Goal: Task Accomplishment & Management: Complete application form

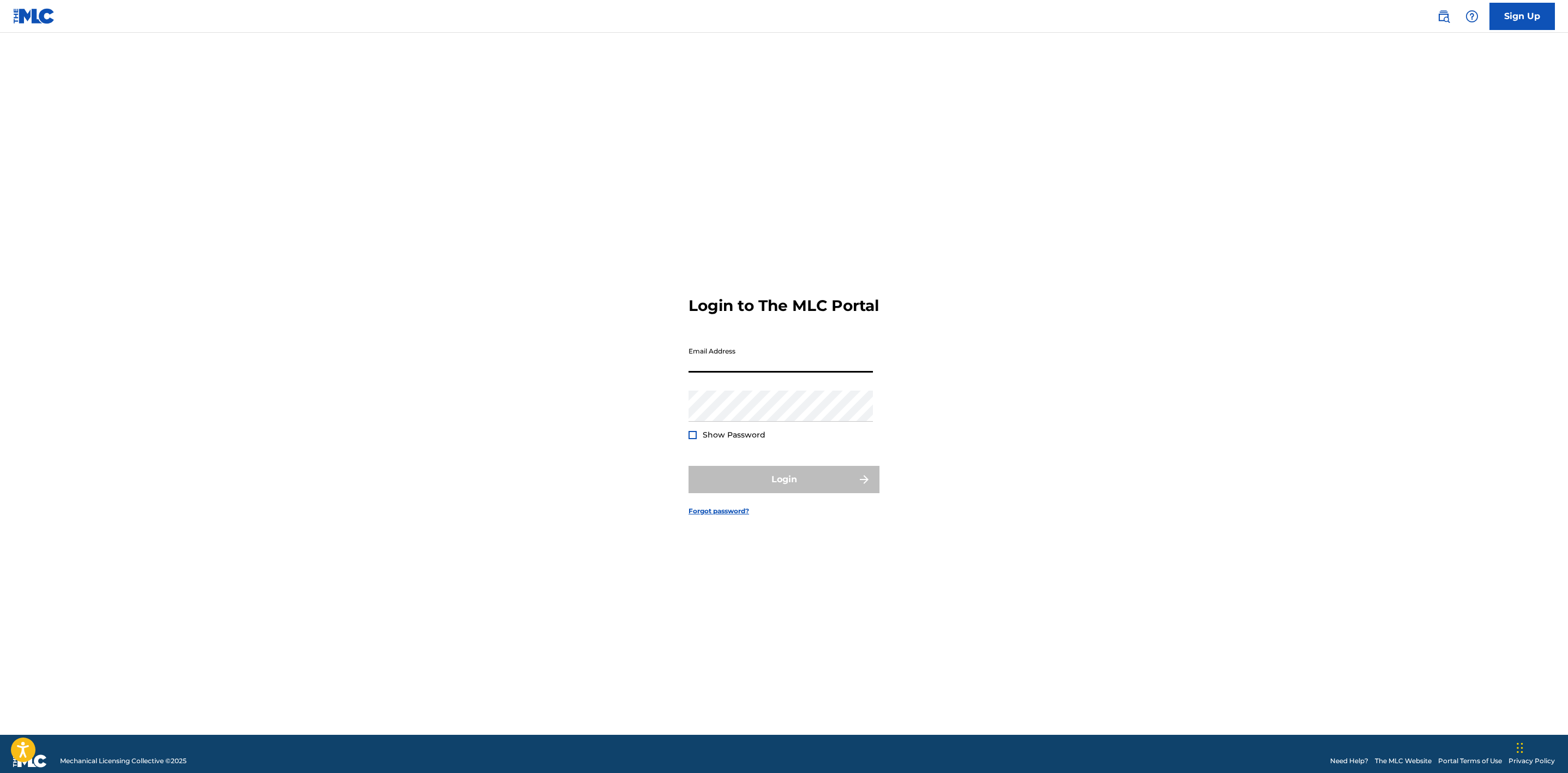
click at [780, 360] on input "Email Address" at bounding box center [781, 357] width 184 height 32
type input "[EMAIL_ADDRESS][PERSON_NAME][DOMAIN_NAME]"
click at [790, 486] on button "Login" at bounding box center [784, 480] width 191 height 28
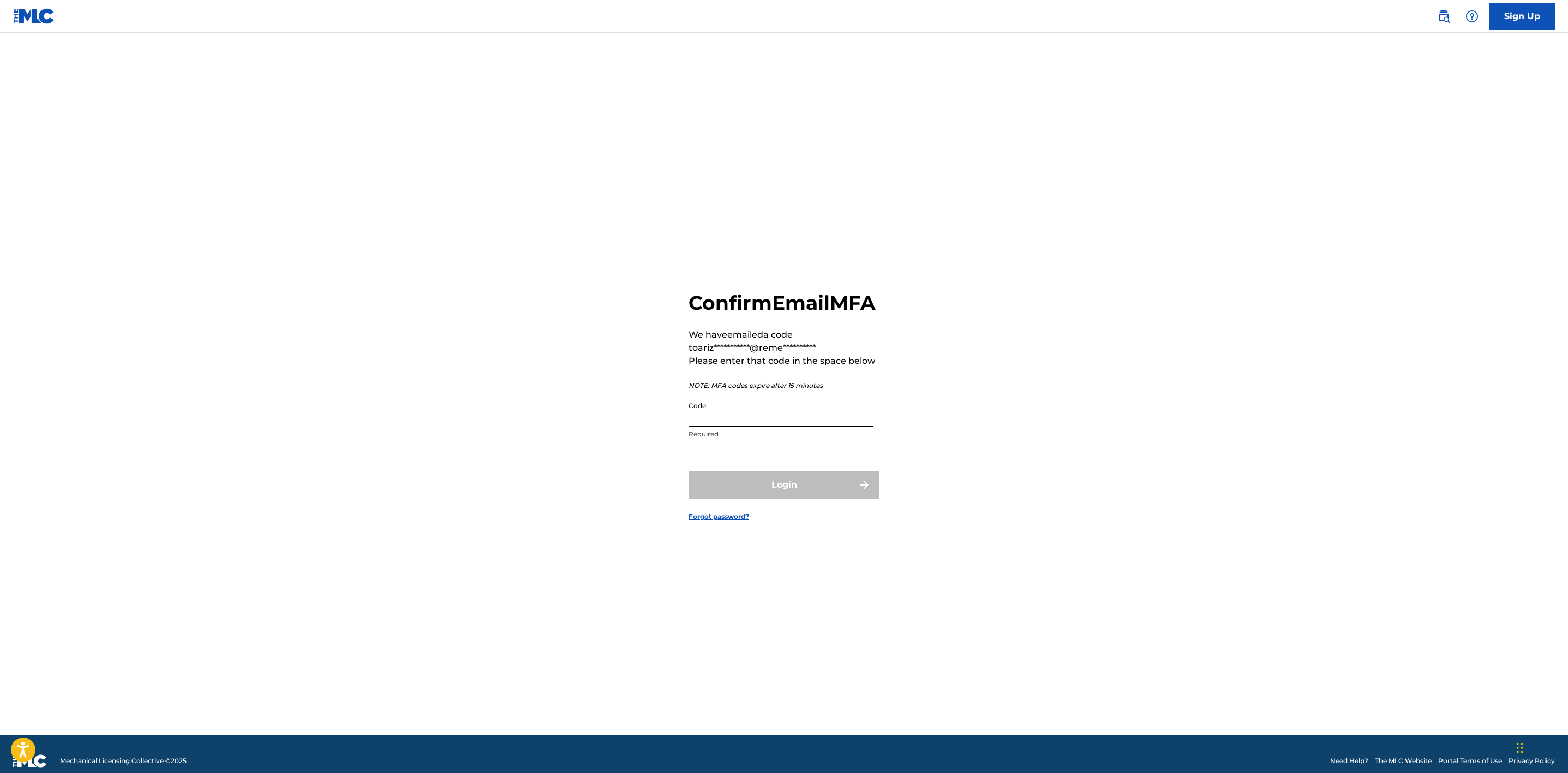
click at [765, 424] on input "Code" at bounding box center [781, 412] width 184 height 32
paste input "149773"
type input "149773"
click at [784, 499] on button "Login" at bounding box center [784, 485] width 191 height 28
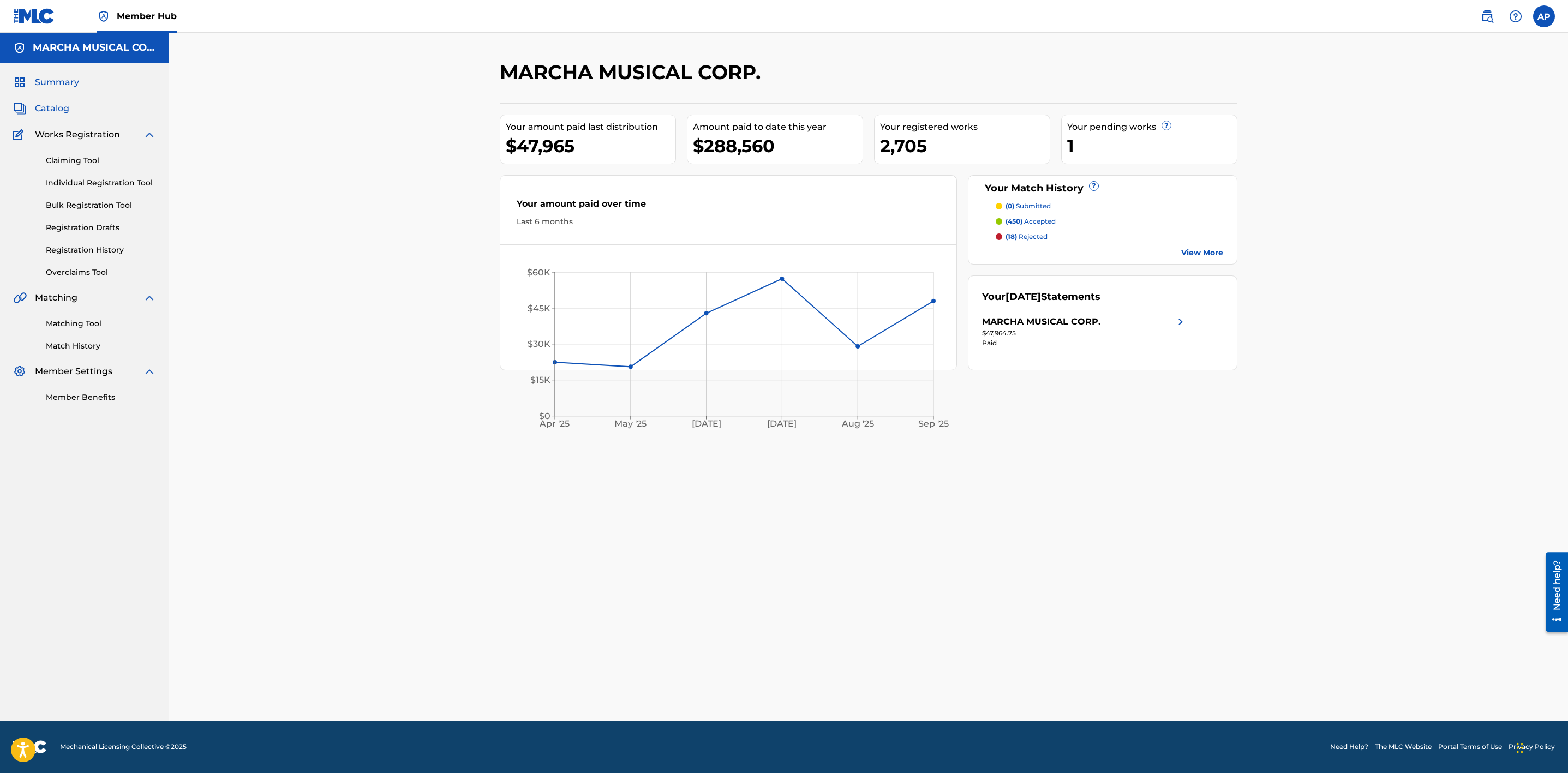
click at [46, 108] on span "Catalog" at bounding box center [51, 108] width 34 height 13
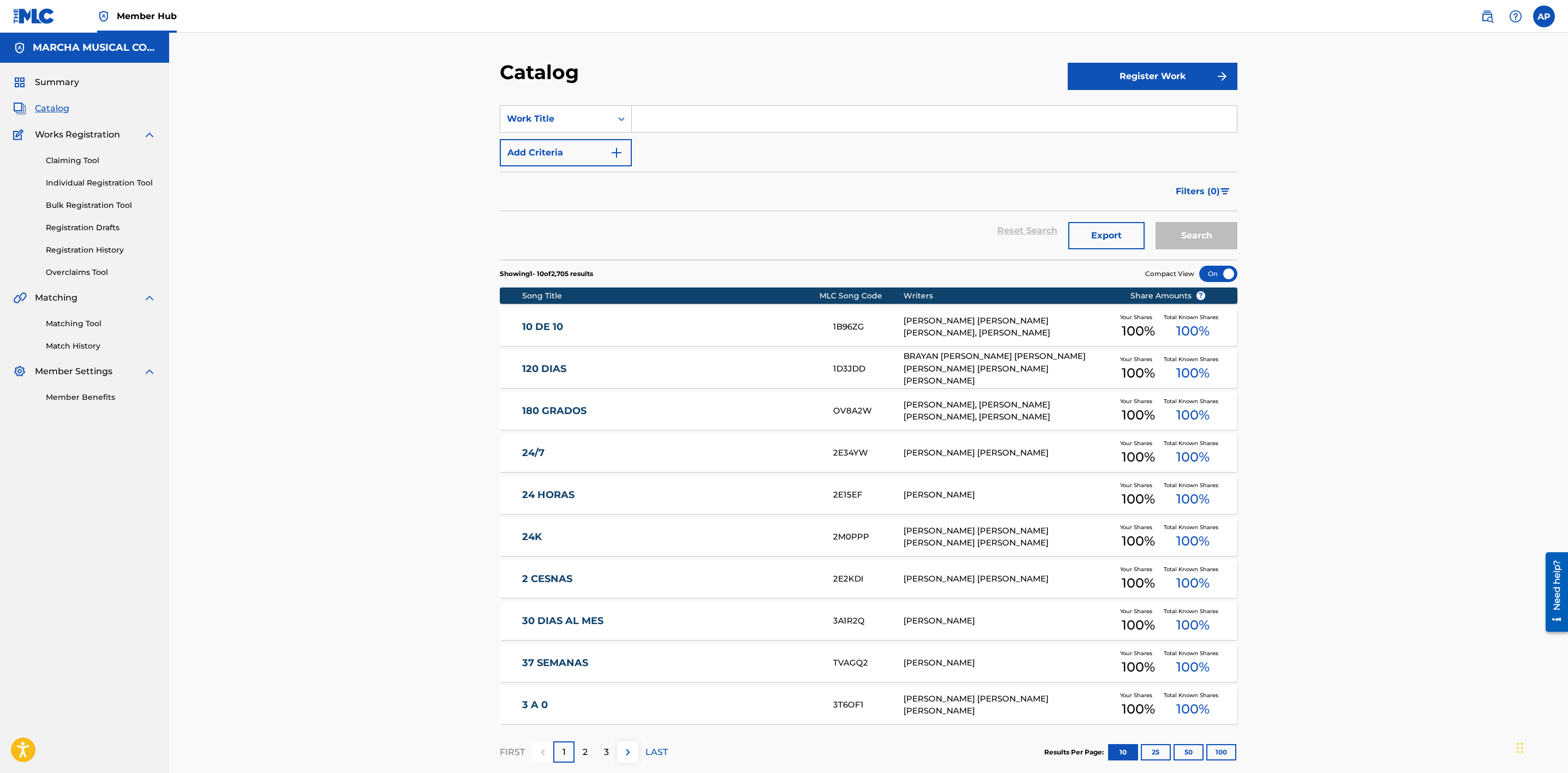
click at [644, 120] on input "Search Form" at bounding box center [934, 119] width 605 height 27
click at [619, 118] on icon "Search Form" at bounding box center [621, 119] width 7 height 4
click at [645, 115] on input "Search Form" at bounding box center [934, 119] width 605 height 27
click at [721, 144] on span "n kamasutra" at bounding box center [713, 143] width 57 height 11
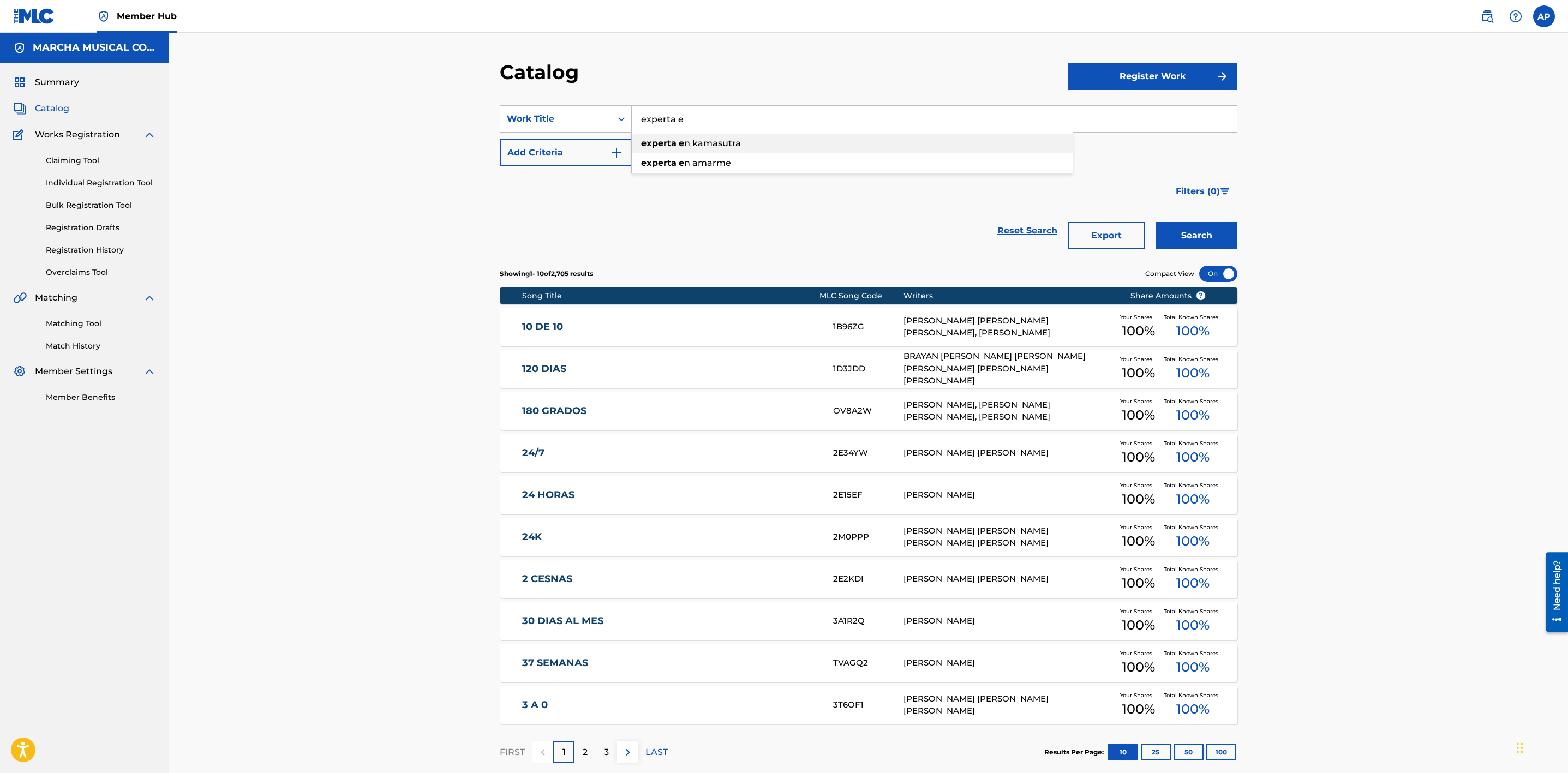
type input "experta en kamasutra"
drag, startPoint x: 1197, startPoint y: 253, endPoint x: 1212, endPoint y: 232, distance: 25.8
click at [1199, 250] on div "Reset Search Export Search" at bounding box center [868, 235] width 737 height 48
click at [1214, 229] on button "Search" at bounding box center [1196, 236] width 82 height 28
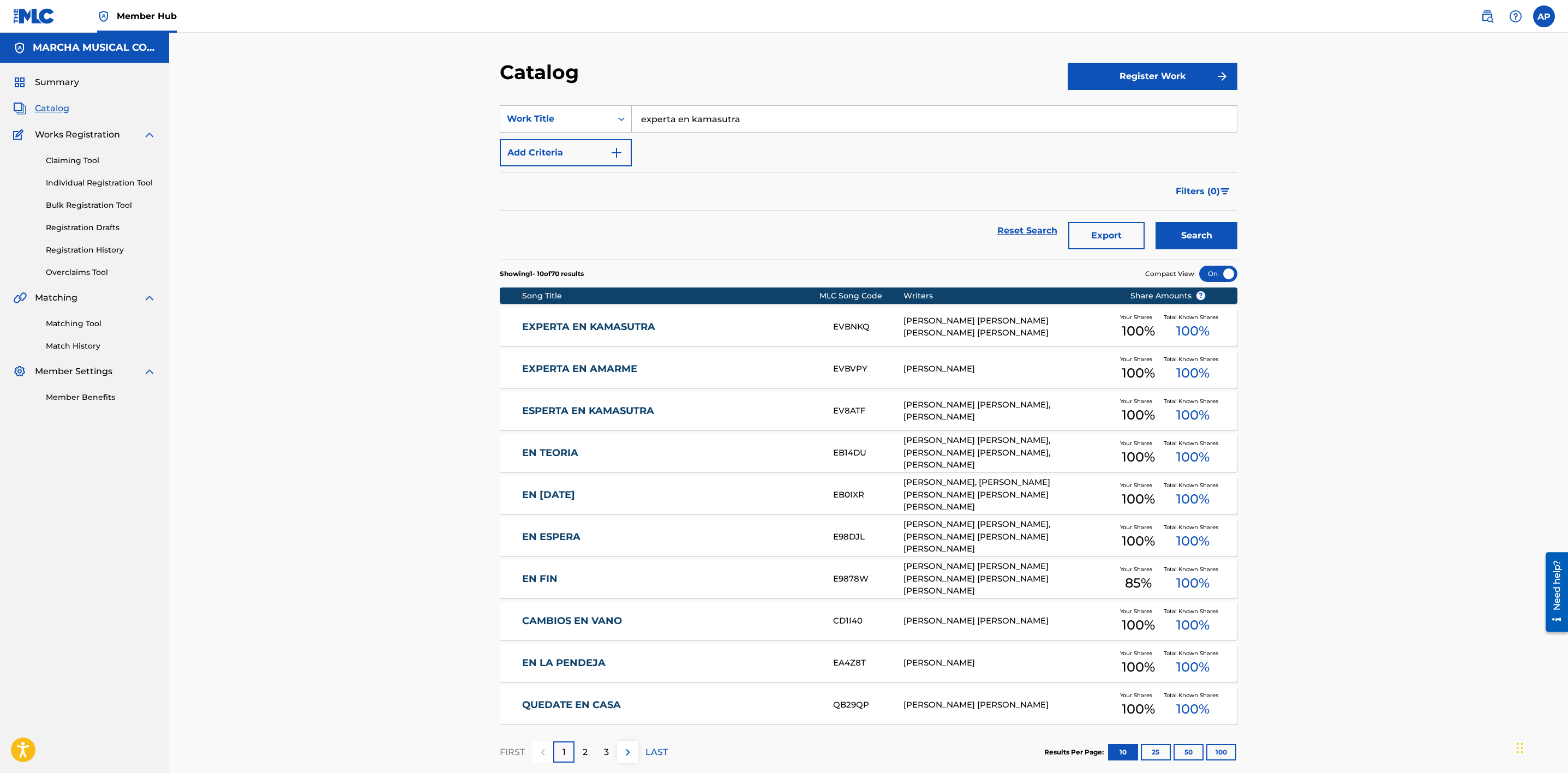
click at [737, 417] on link "ESPERTA EN KAMASUTRA" at bounding box center [670, 411] width 297 height 13
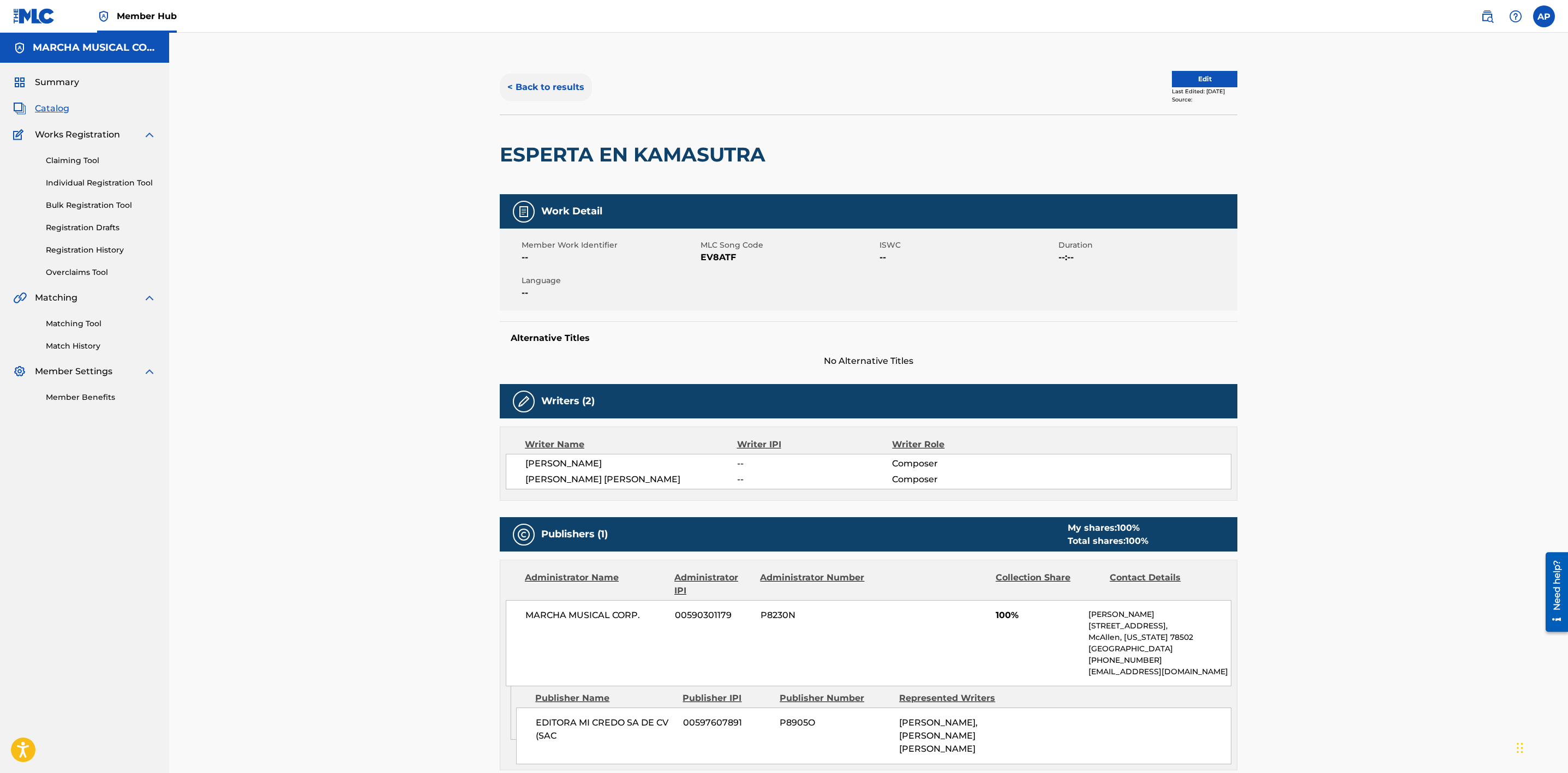
click at [556, 87] on button "< Back to results" at bounding box center [546, 88] width 93 height 28
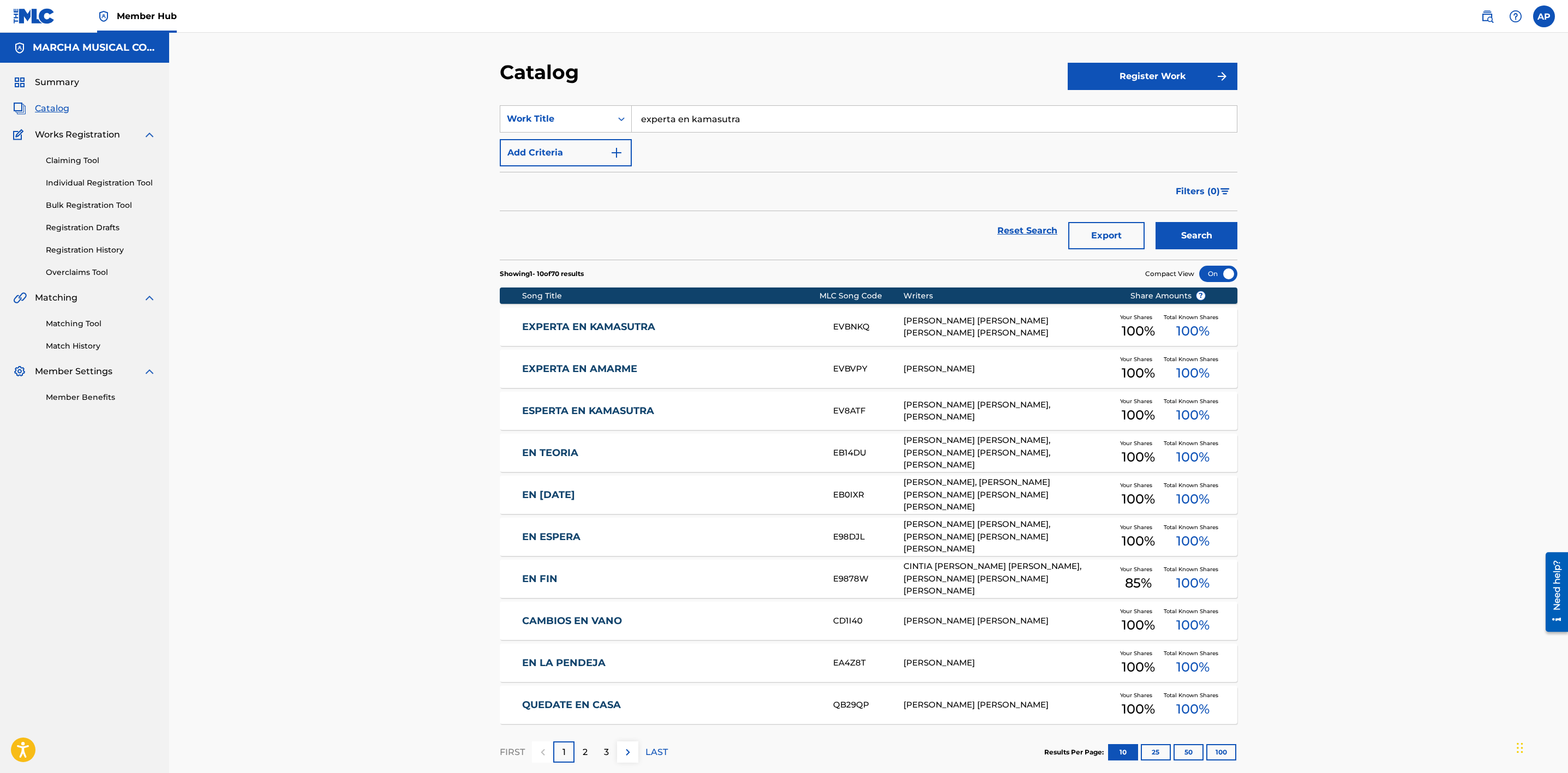
click at [647, 323] on link "EXPERTA EN KAMASUTRA" at bounding box center [670, 327] width 297 height 13
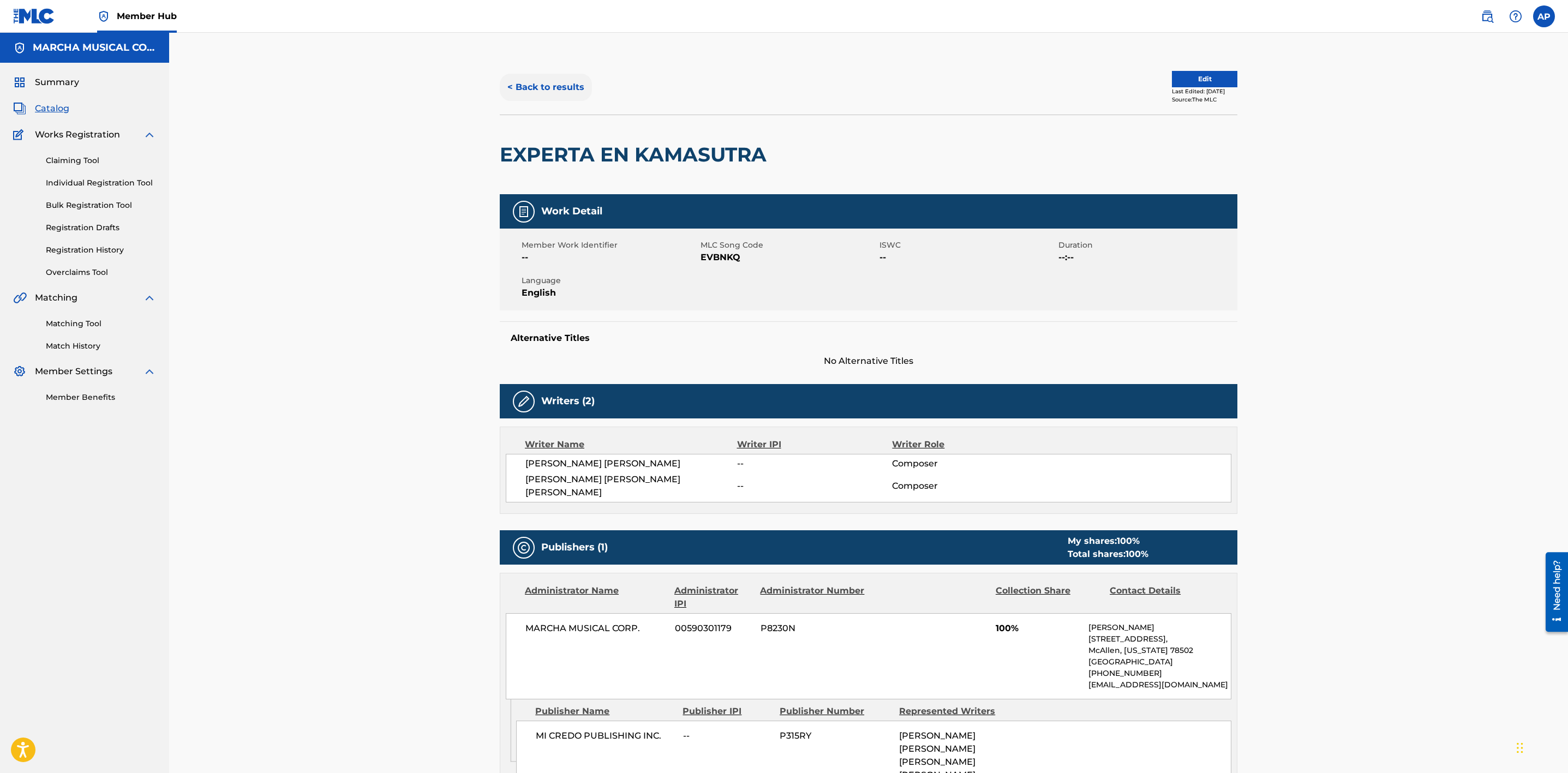
click at [554, 91] on button "< Back to results" at bounding box center [546, 88] width 93 height 28
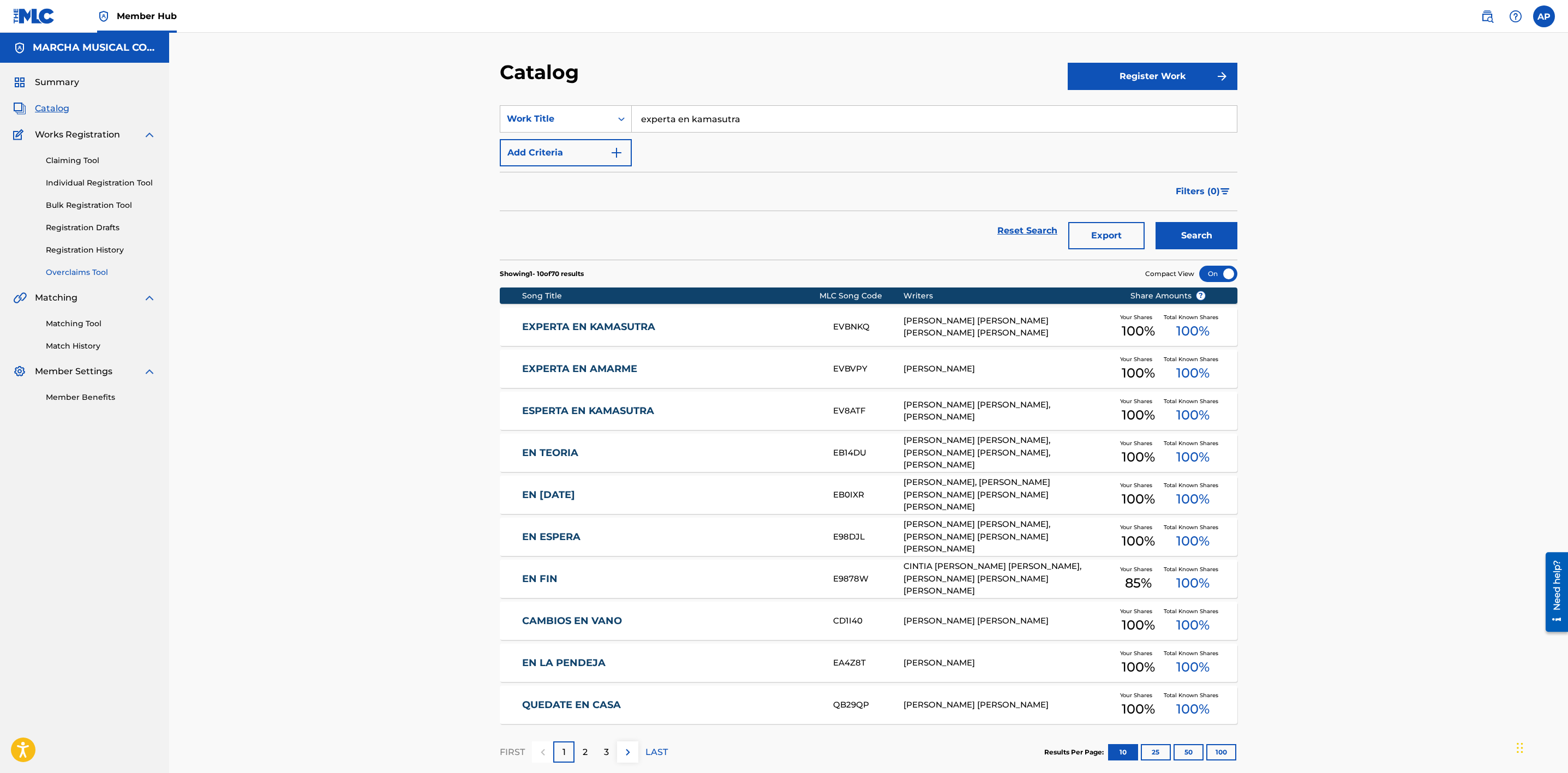
click at [87, 274] on link "Overclaims Tool" at bounding box center [101, 273] width 110 height 12
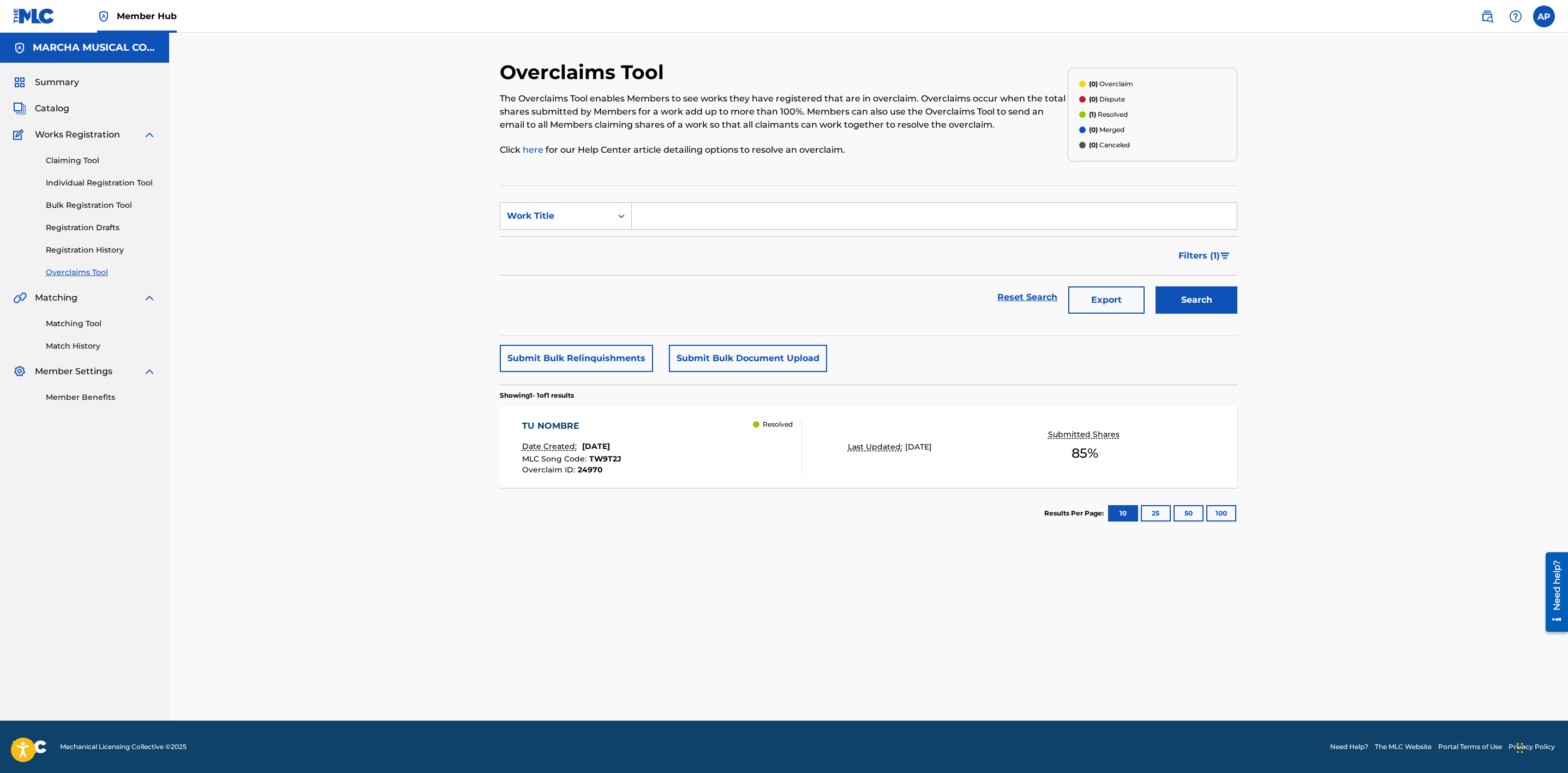
click at [674, 458] on div "TU NOMBRE Date Created: [DATE] MLC Song Code : TW9T2J Overclaim ID : 24970 Reso…" at bounding box center [661, 446] width 281 height 54
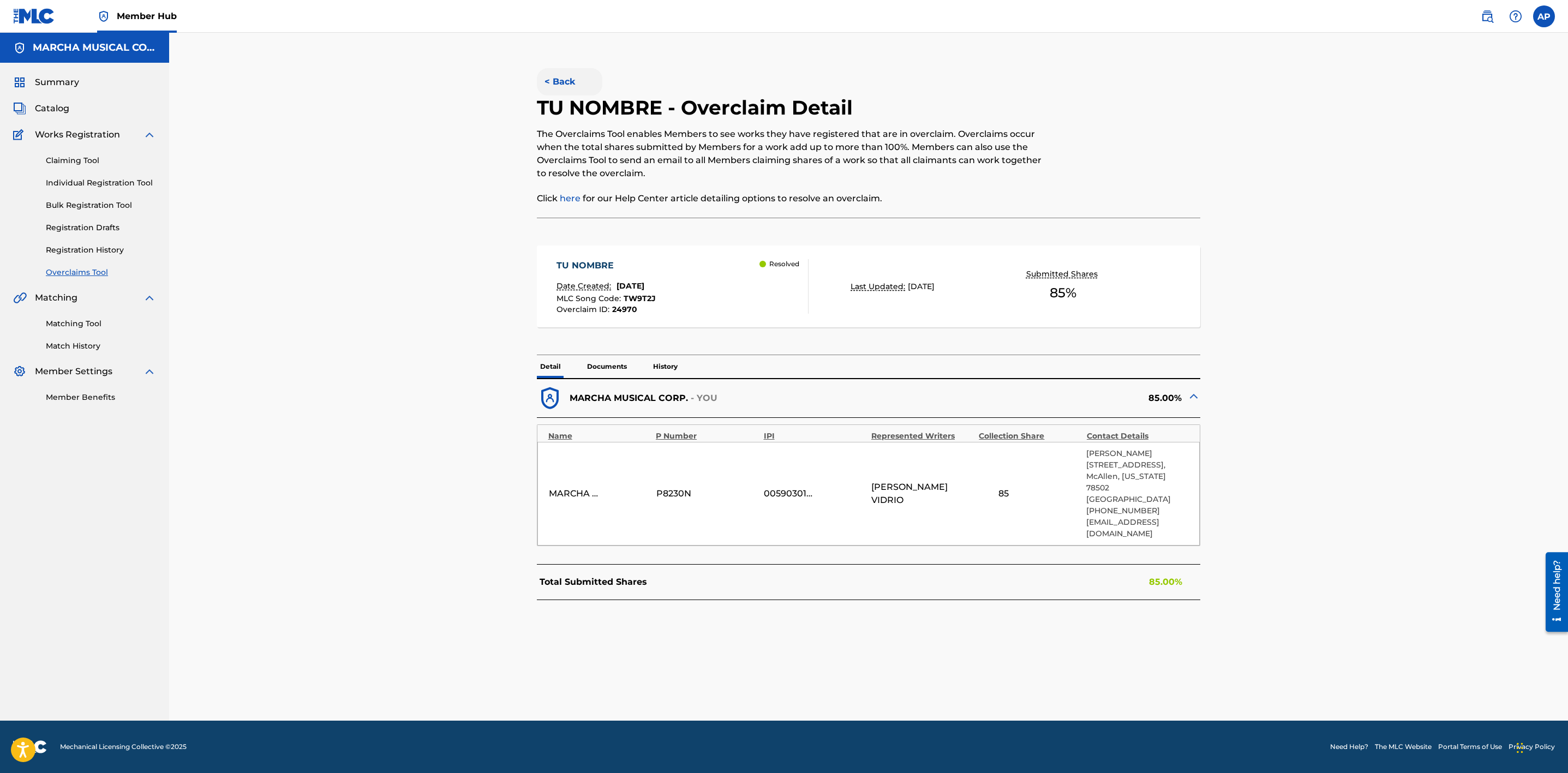
click at [565, 79] on button "< Back" at bounding box center [569, 82] width 66 height 28
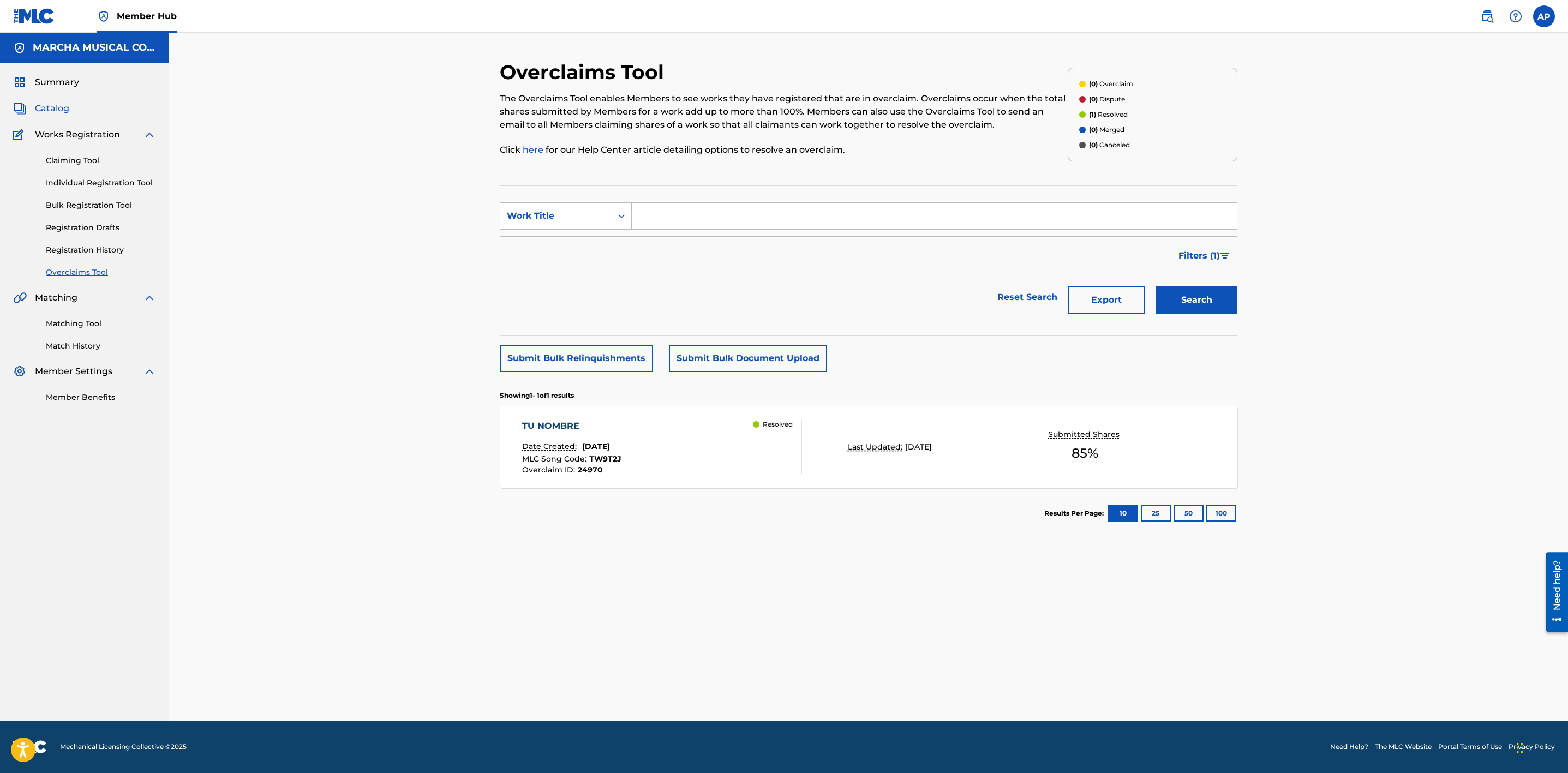
click at [52, 108] on span "Catalog" at bounding box center [51, 108] width 34 height 13
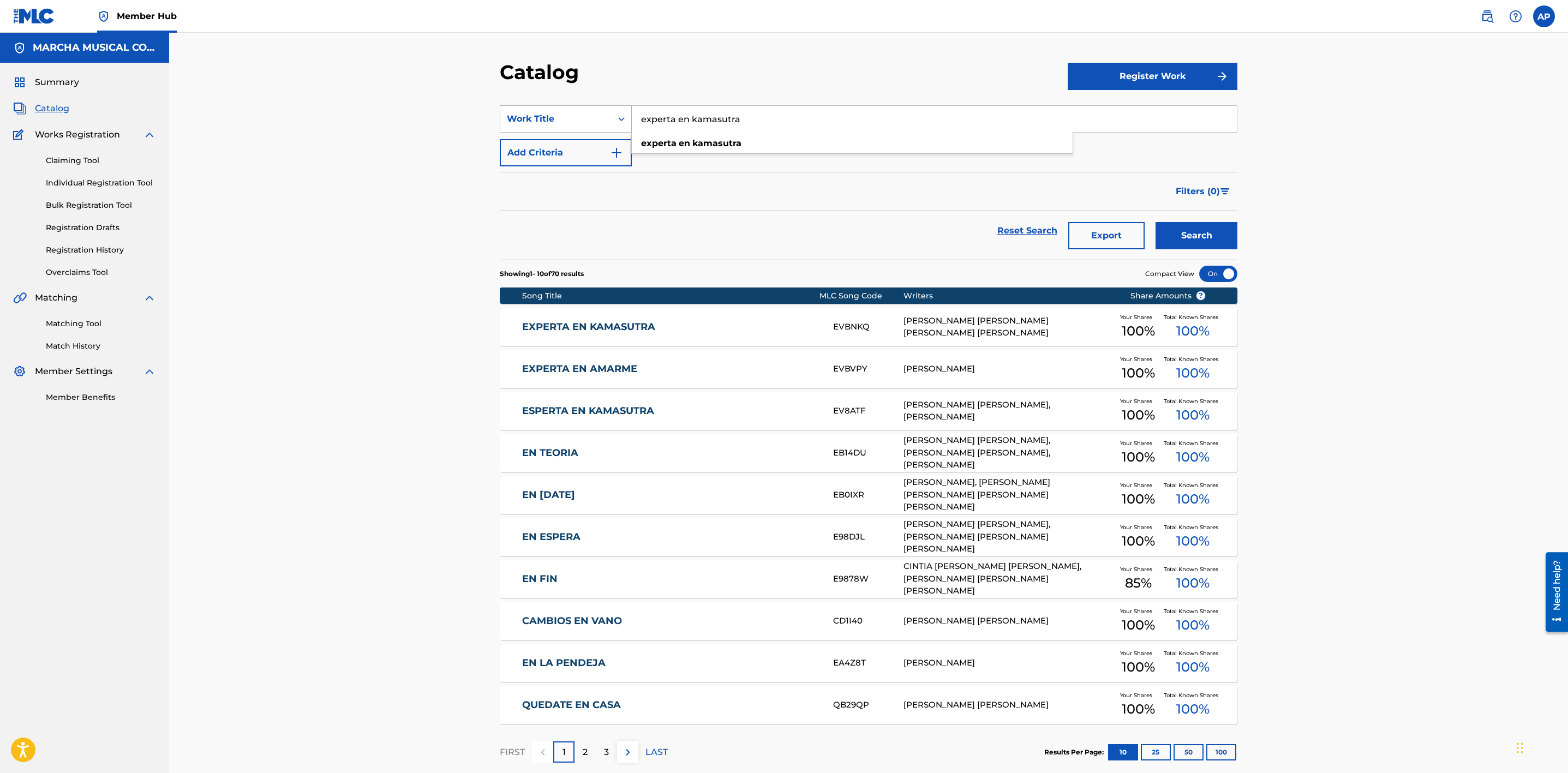
drag, startPoint x: 780, startPoint y: 119, endPoint x: 624, endPoint y: 119, distance: 156.0
click at [631, 117] on div "SearchWithCriteriafcc7873b-53e4-4fdb-9954-192055be96c4 Work Title experta en ka…" at bounding box center [868, 119] width 737 height 28
click at [1156, 223] on button "Search" at bounding box center [1196, 236] width 82 height 28
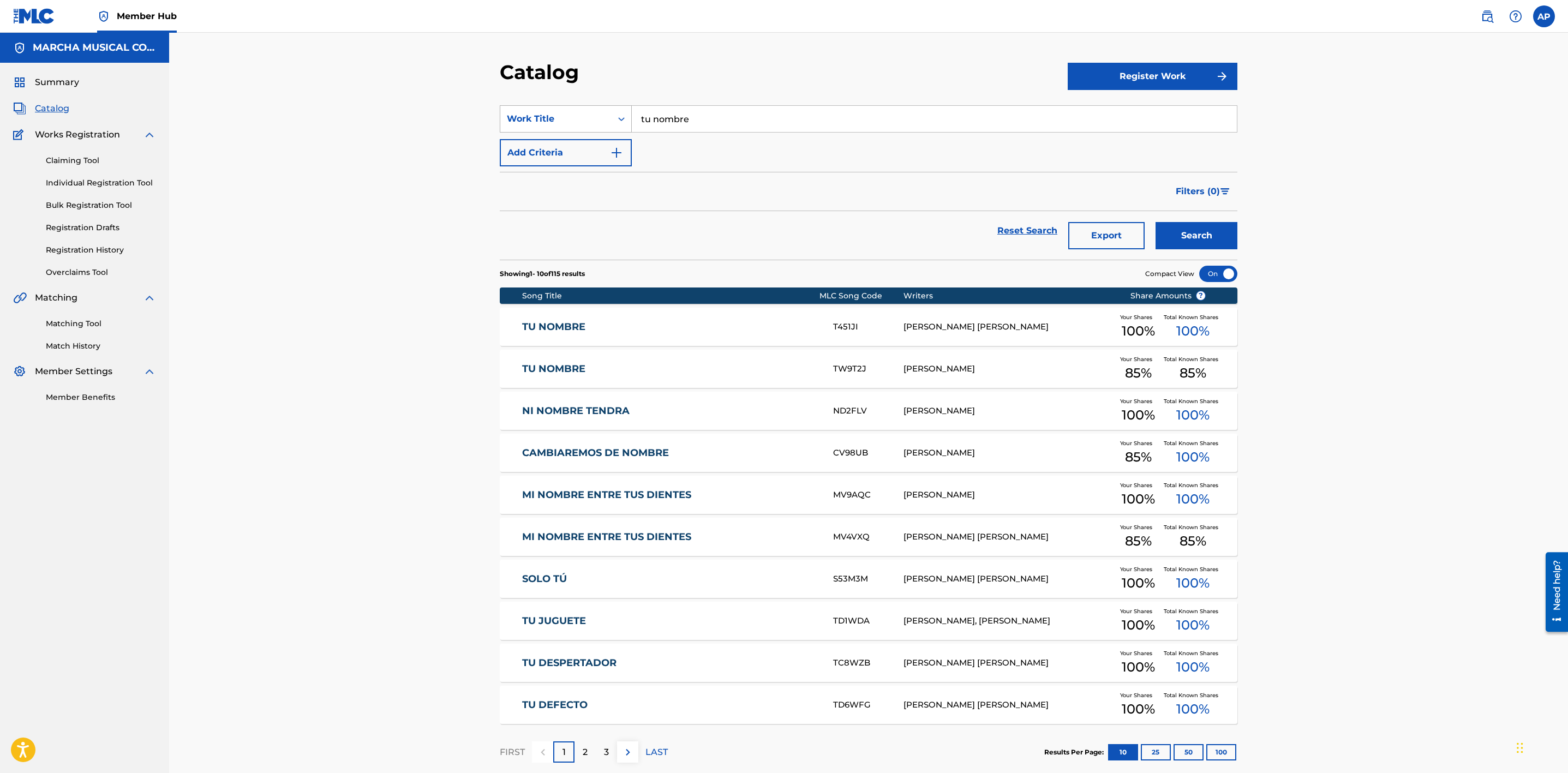
drag, startPoint x: 721, startPoint y: 118, endPoint x: 616, endPoint y: 108, distance: 105.5
click at [616, 108] on div "SearchWithCriteriafcc7873b-53e4-4fdb-9954-192055be96c4 Work Title tu nombre" at bounding box center [868, 119] width 737 height 28
type input "mascara"
click at [1156, 223] on button "Search" at bounding box center [1196, 236] width 82 height 28
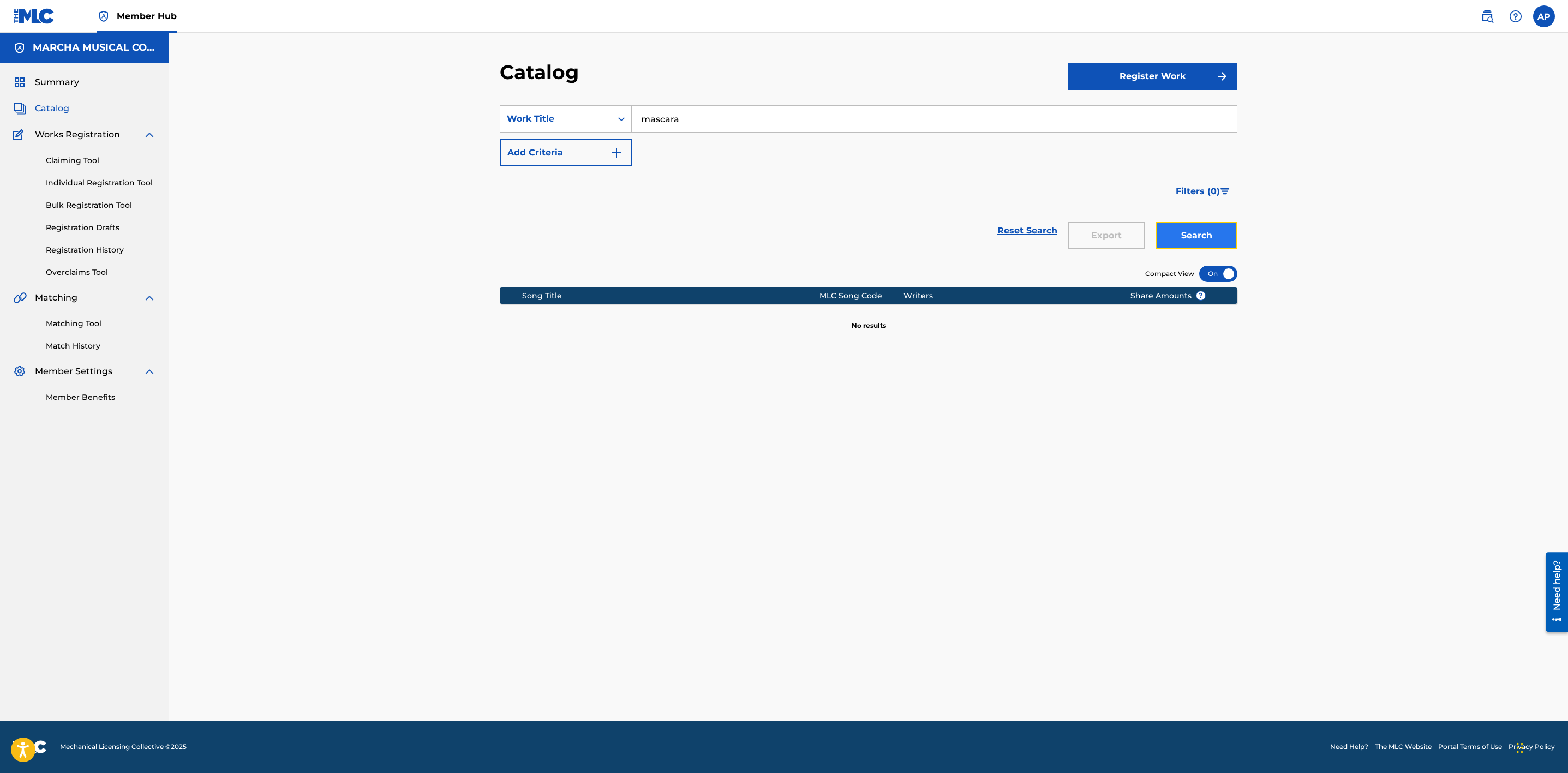
click at [1187, 229] on button "Search" at bounding box center [1196, 236] width 82 height 28
drag, startPoint x: 698, startPoint y: 123, endPoint x: 626, endPoint y: 115, distance: 72.4
click at [626, 115] on div "SearchWithCriteriafcc7873b-53e4-4fdb-9954-192055be96c4 Work Title mascara" at bounding box center [868, 119] width 737 height 28
type input "MARIONETA"
click at [1156, 223] on button "Search" at bounding box center [1196, 236] width 82 height 28
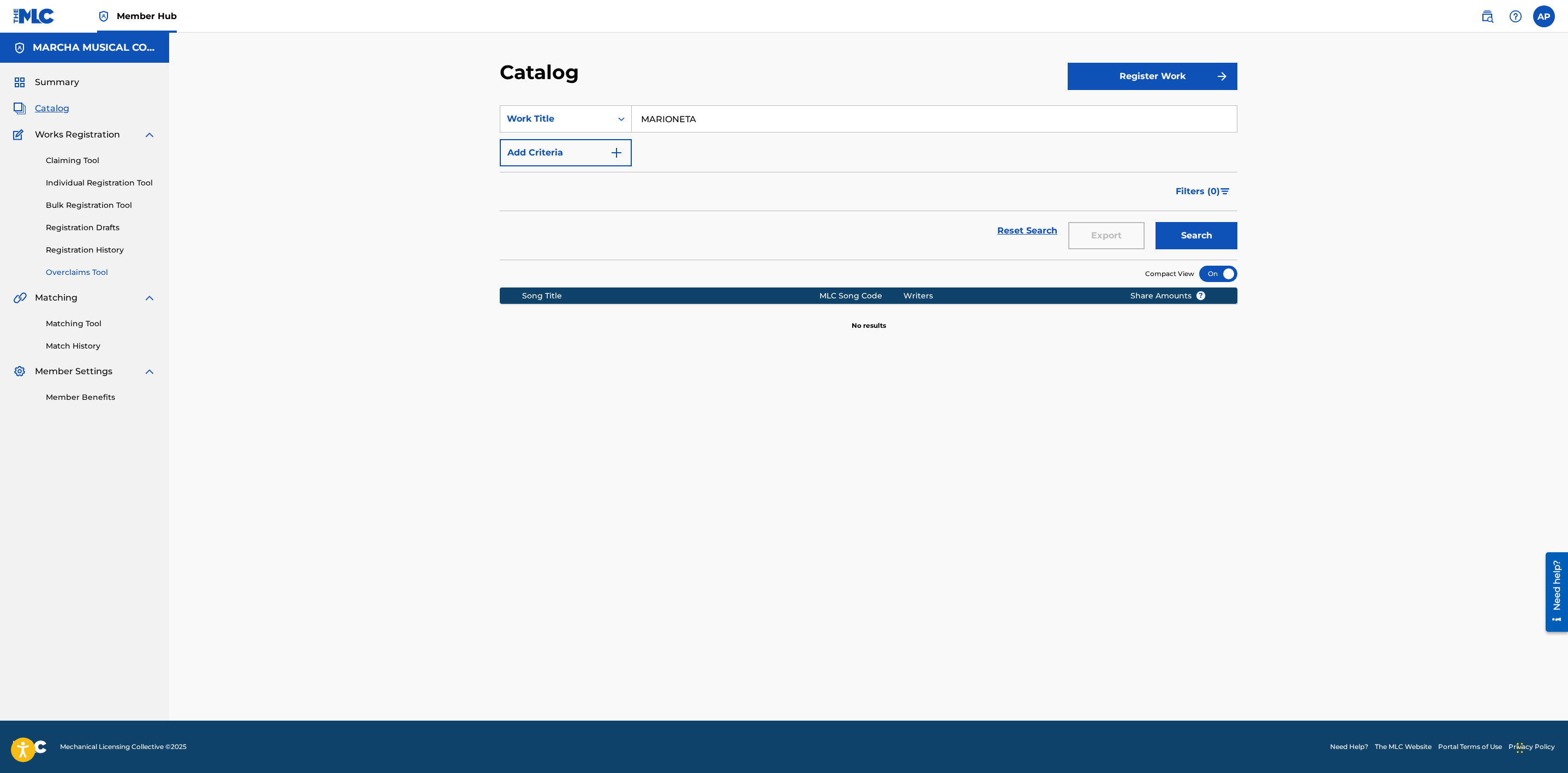
click at [92, 273] on link "Overclaims Tool" at bounding box center [101, 273] width 110 height 12
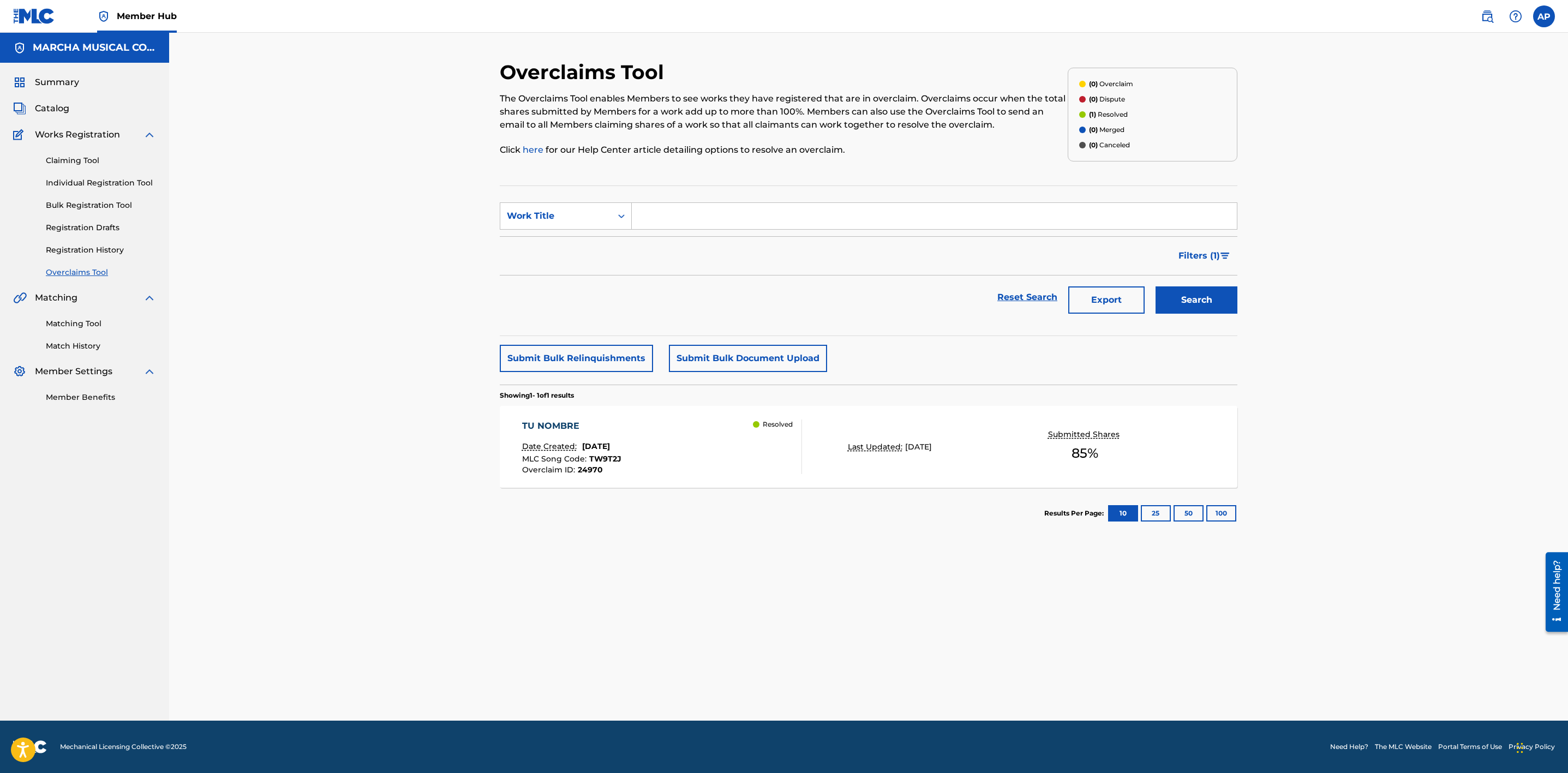
click at [683, 215] on input "Search Form" at bounding box center [934, 216] width 605 height 27
type input "MARIONETA"
click at [1156, 287] on button "Search" at bounding box center [1196, 300] width 82 height 28
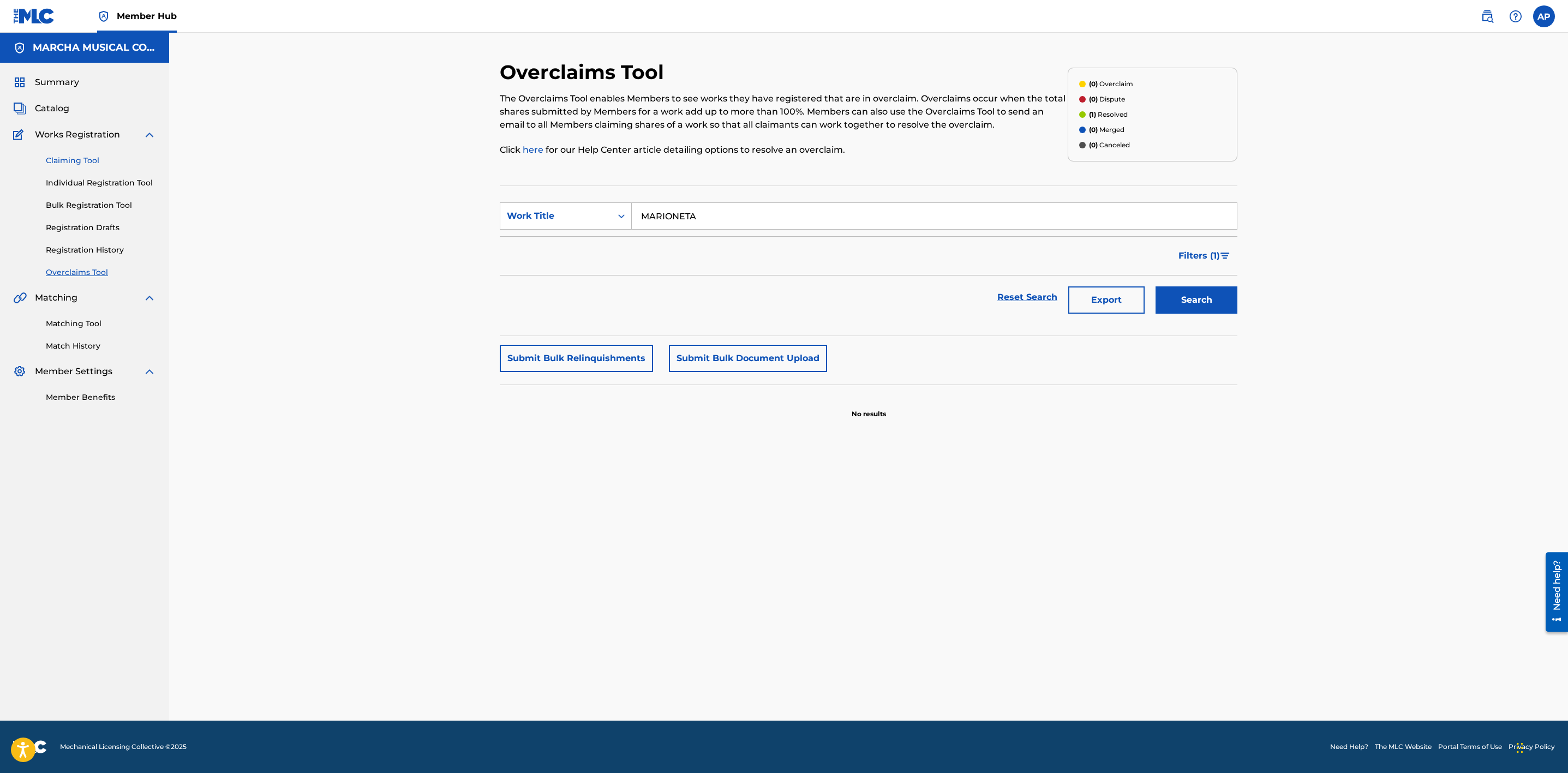
click at [85, 158] on link "Claiming Tool" at bounding box center [101, 161] width 110 height 12
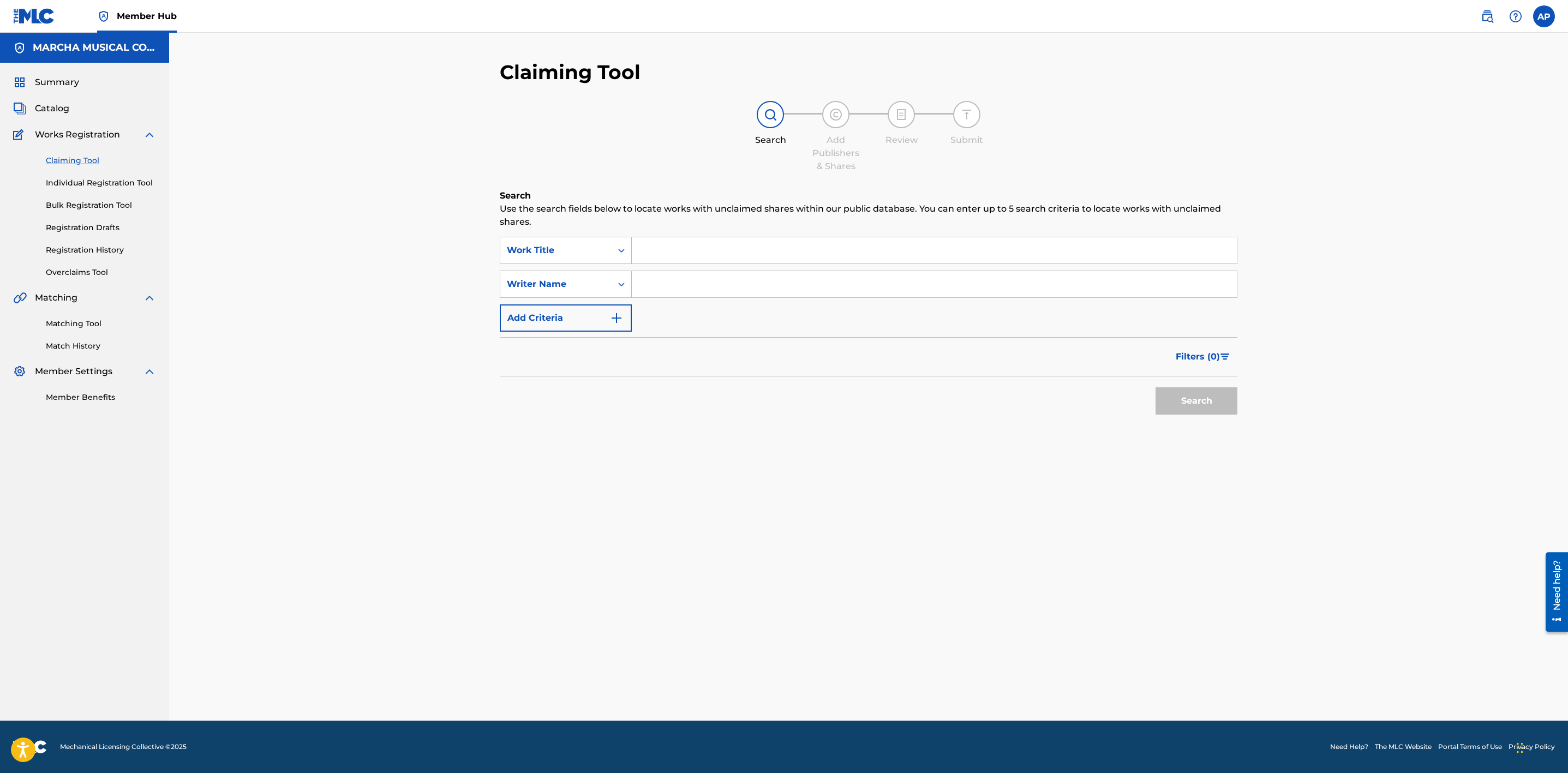
click at [646, 258] on input "Search Form" at bounding box center [934, 250] width 605 height 27
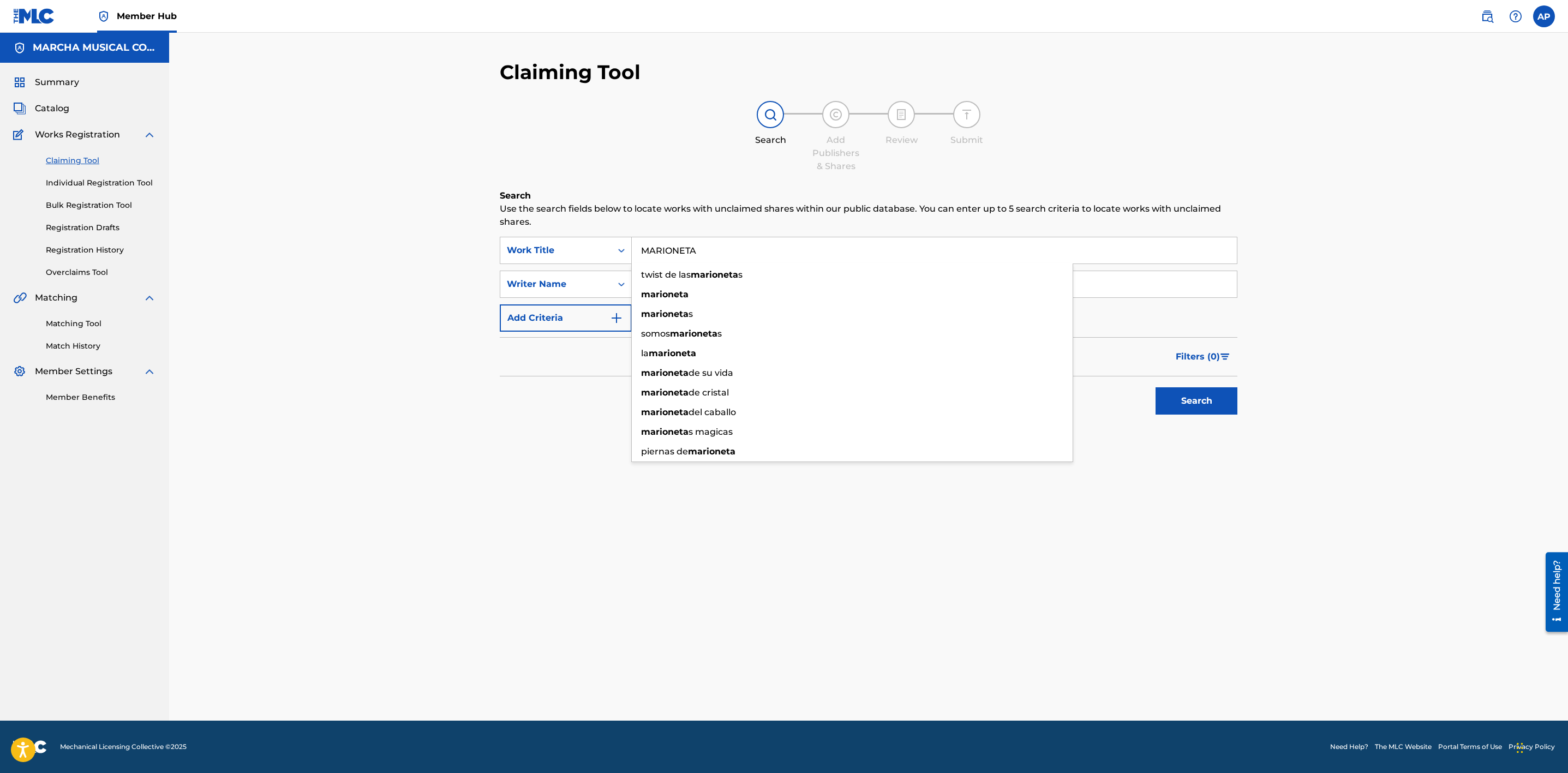
type input "MARIONETA"
click at [483, 291] on div "Claiming Tool Search Add Publishers & Shares Review Submit Search Use the searc…" at bounding box center [868, 376] width 1399 height 688
click at [688, 283] on input "Search Form" at bounding box center [934, 285] width 605 height 27
type input "[PERSON_NAME]"
click at [1156, 388] on button "Search" at bounding box center [1196, 402] width 82 height 28
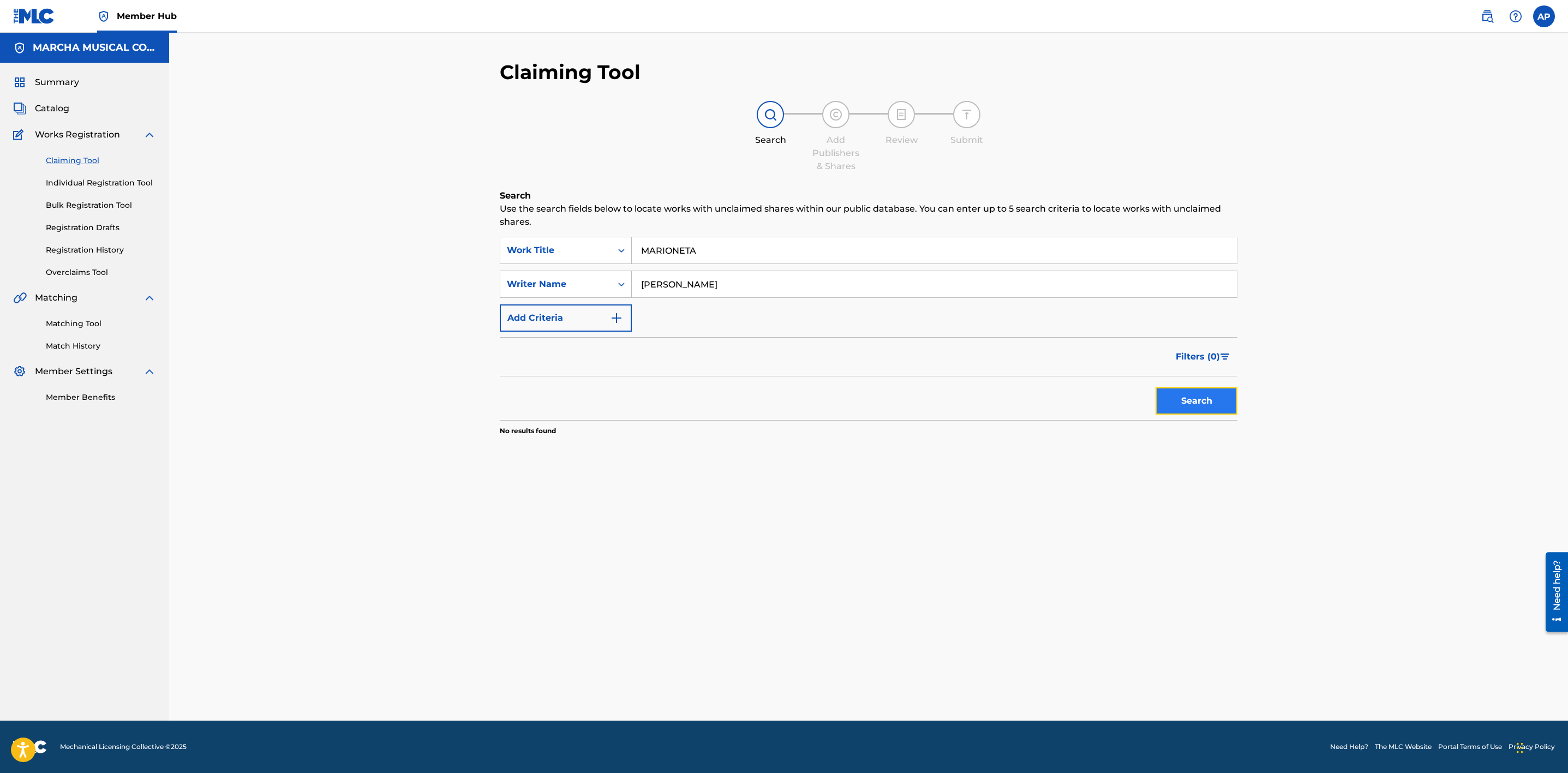
click at [1194, 400] on button "Search" at bounding box center [1196, 402] width 82 height 28
click at [138, 178] on link "Individual Registration Tool" at bounding box center [101, 183] width 110 height 12
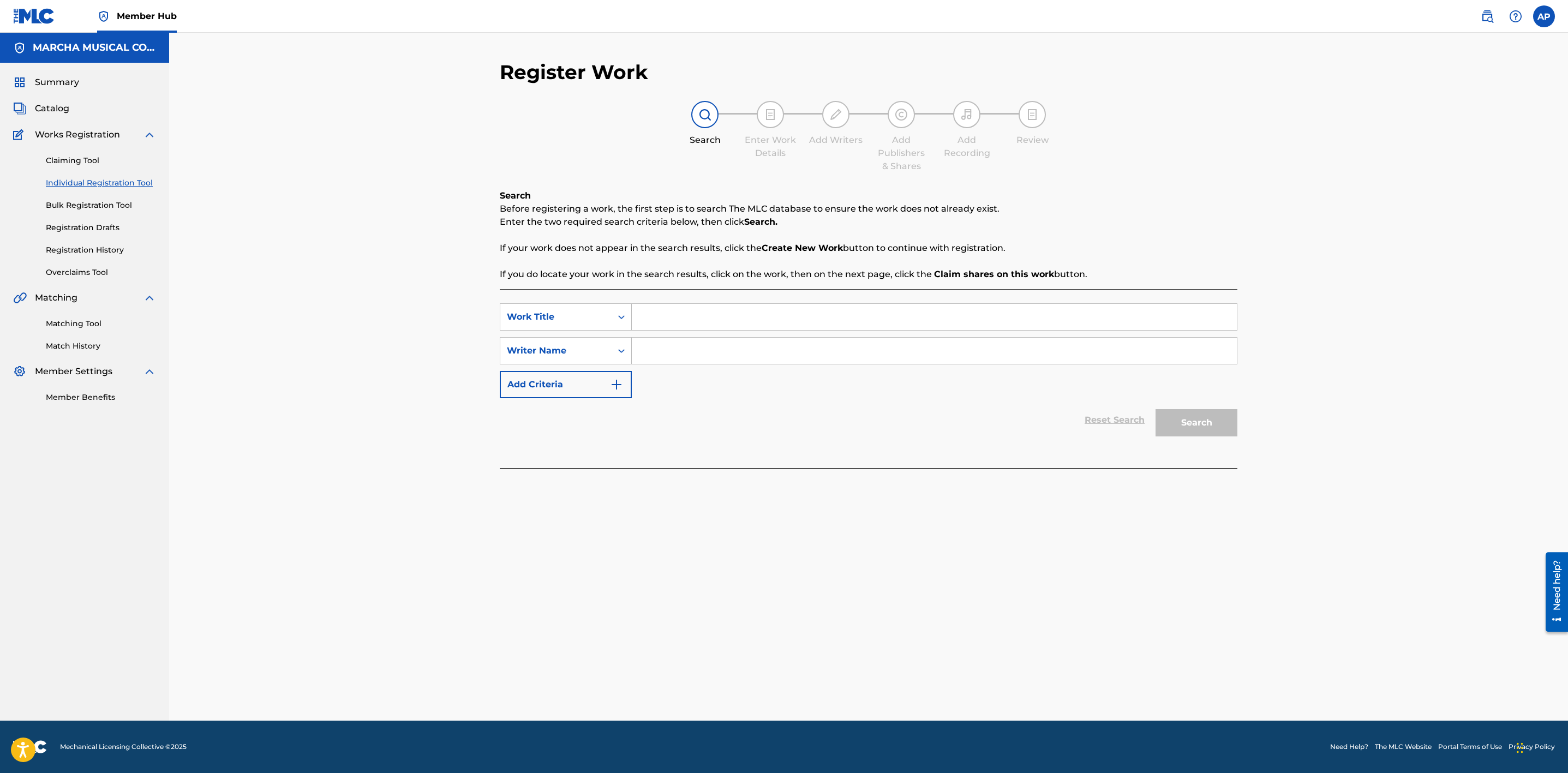
click at [666, 317] on input "Search Form" at bounding box center [934, 317] width 605 height 27
type input "MARIONETA"
click at [685, 353] on input "Search Form" at bounding box center [934, 351] width 605 height 27
type input "[PERSON_NAME]"
click at [1201, 419] on button "Search" at bounding box center [1196, 423] width 82 height 28
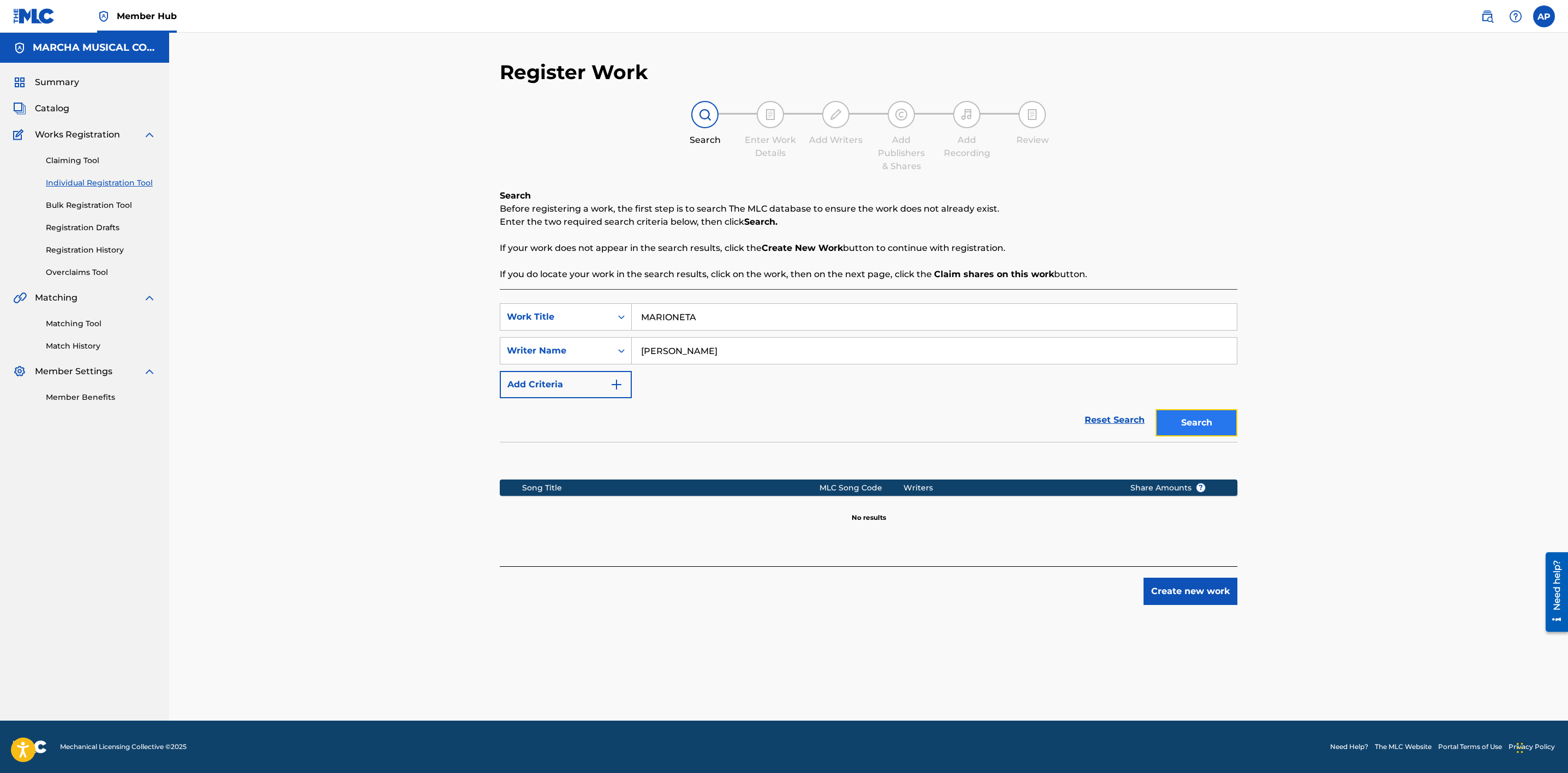
click at [1201, 419] on button "Search" at bounding box center [1196, 423] width 82 height 28
click at [83, 161] on link "Claiming Tool" at bounding box center [101, 161] width 110 height 12
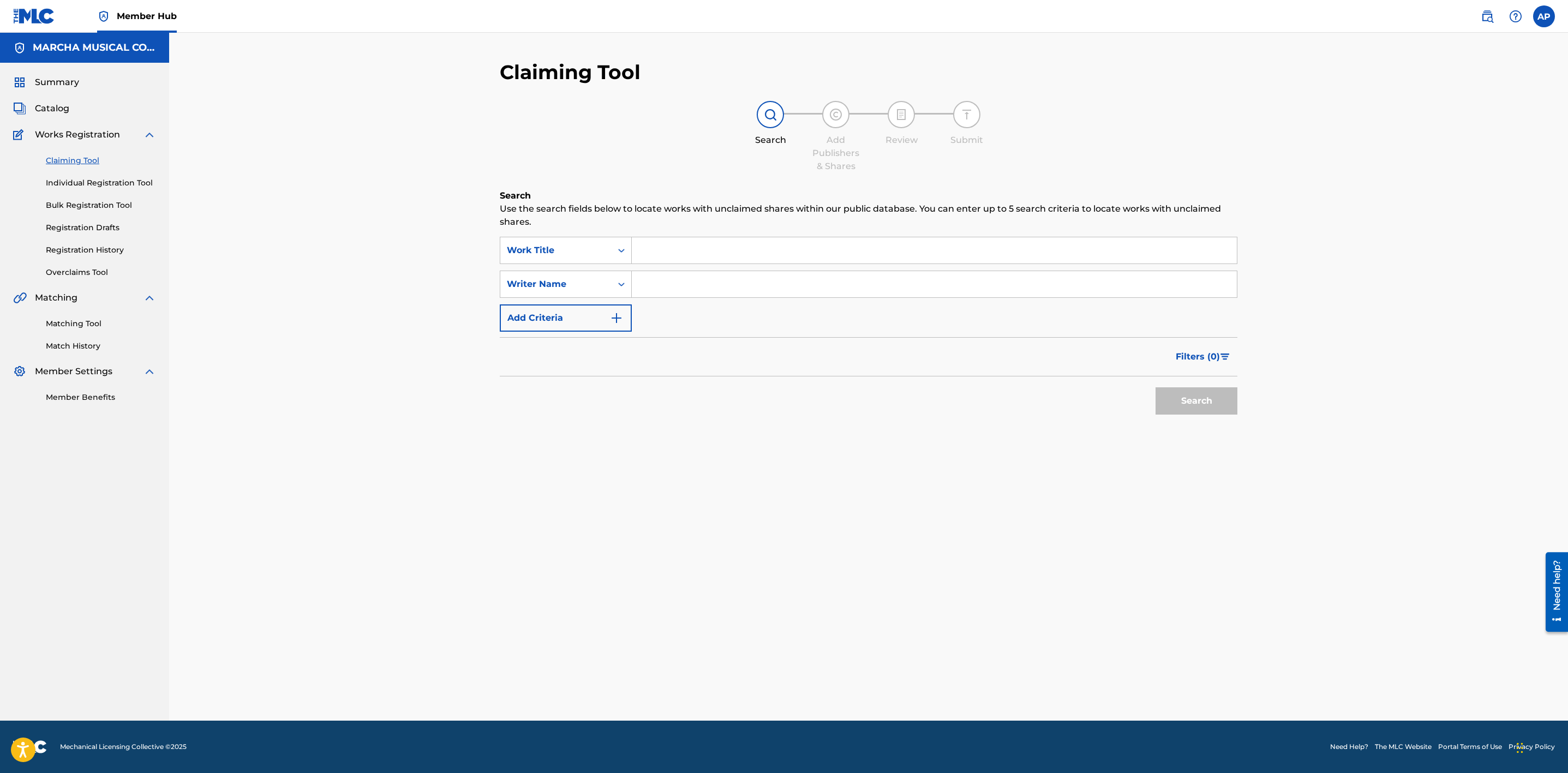
click at [637, 252] on input "Search Form" at bounding box center [934, 250] width 605 height 27
click at [44, 114] on span "Catalog" at bounding box center [51, 108] width 34 height 13
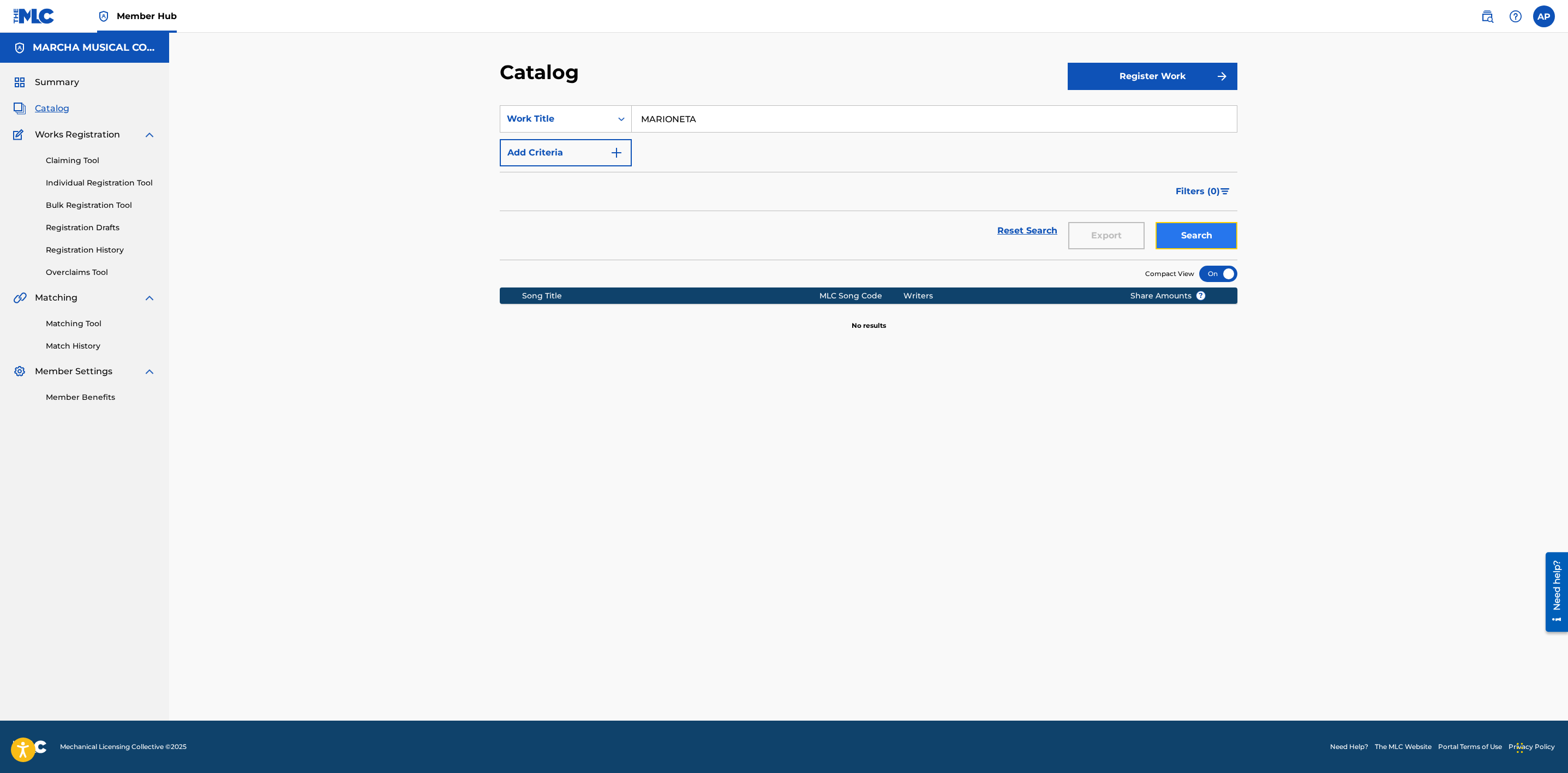
click at [1200, 229] on button "Search" at bounding box center [1196, 236] width 82 height 28
click at [94, 251] on link "Registration History" at bounding box center [101, 250] width 110 height 12
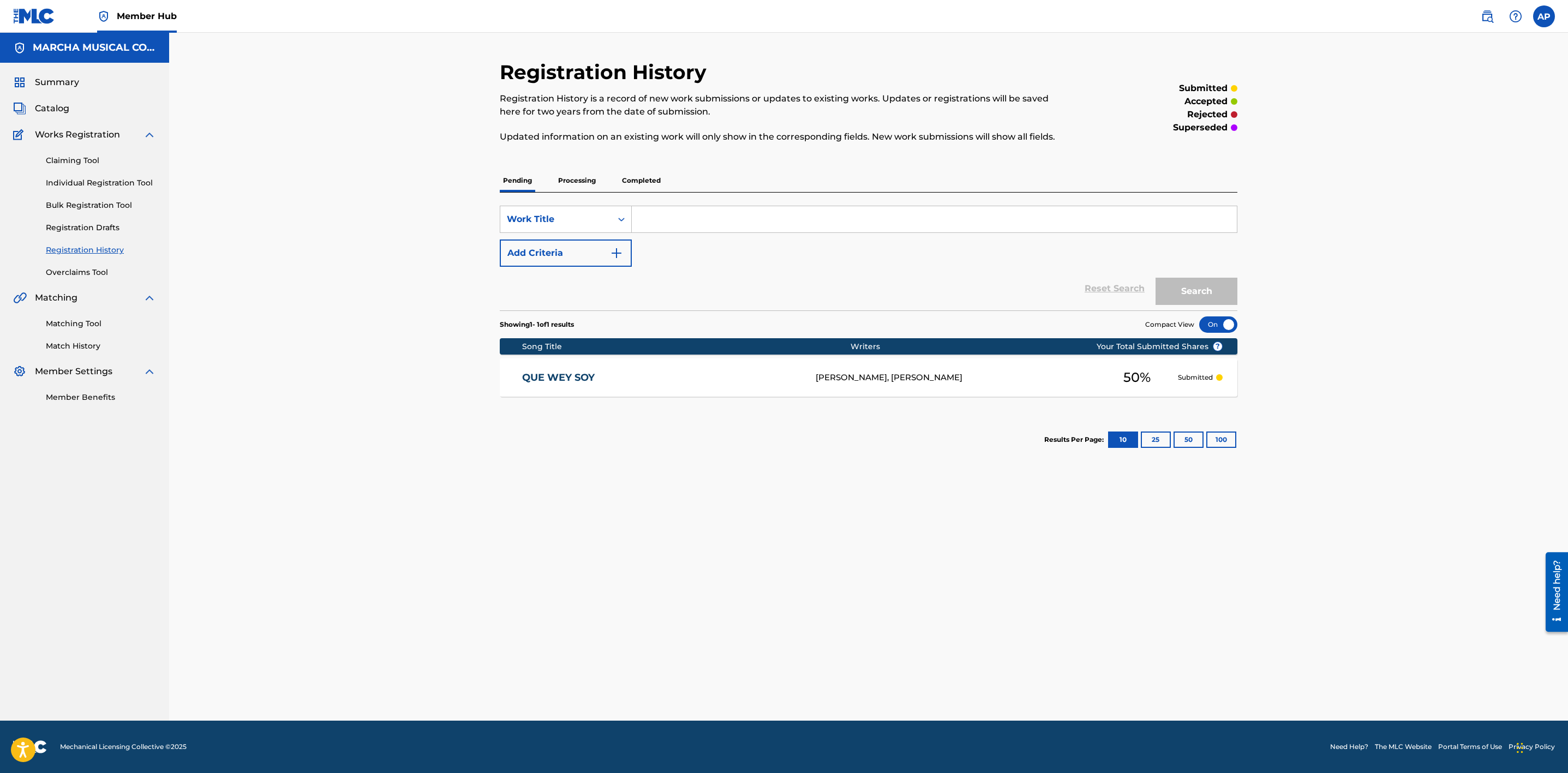
click at [659, 222] on input "Search Form" at bounding box center [934, 220] width 605 height 27
click at [595, 179] on p "Processing" at bounding box center [577, 180] width 44 height 23
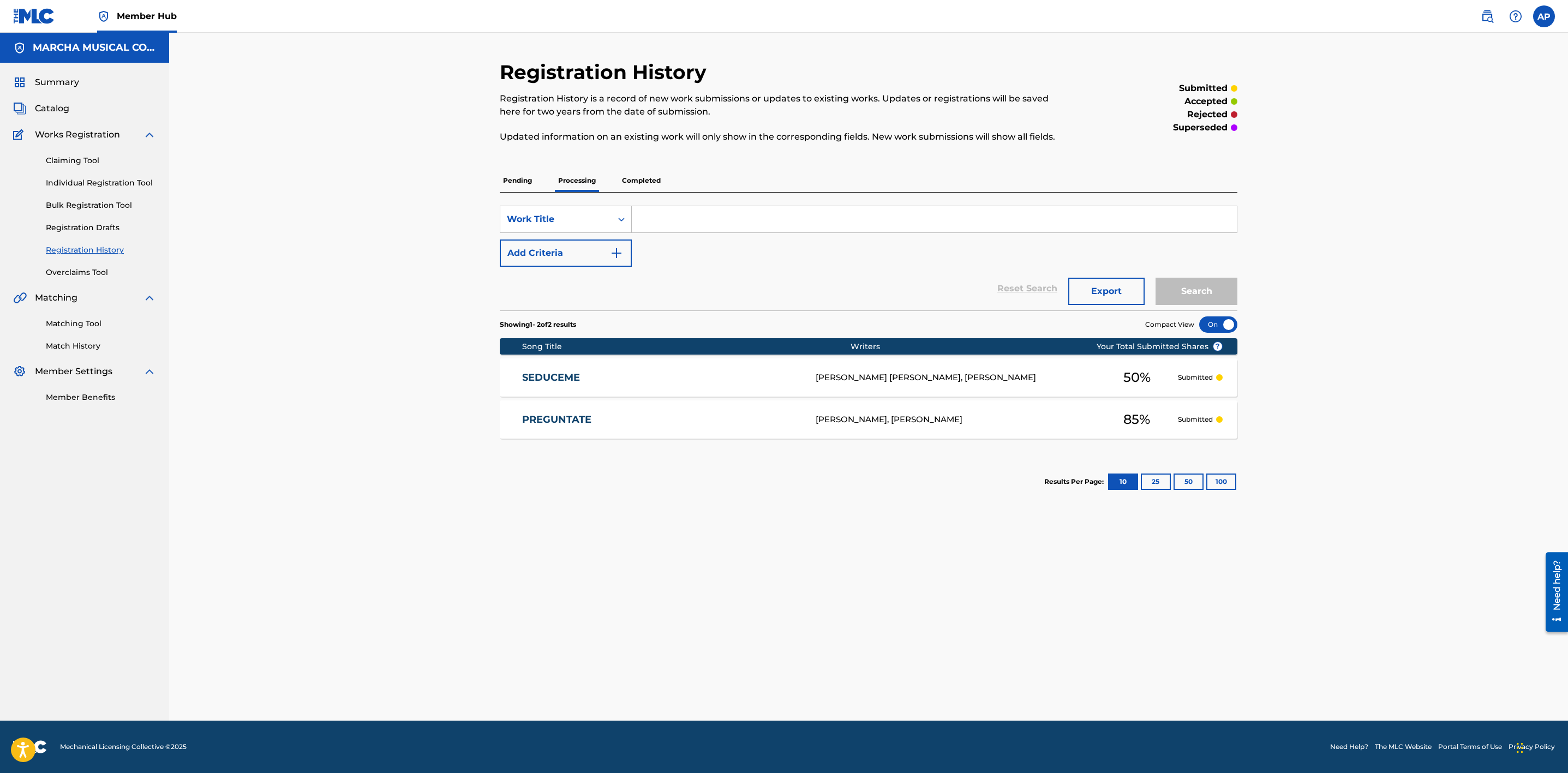
click at [637, 182] on p "Completed" at bounding box center [642, 180] width 45 height 23
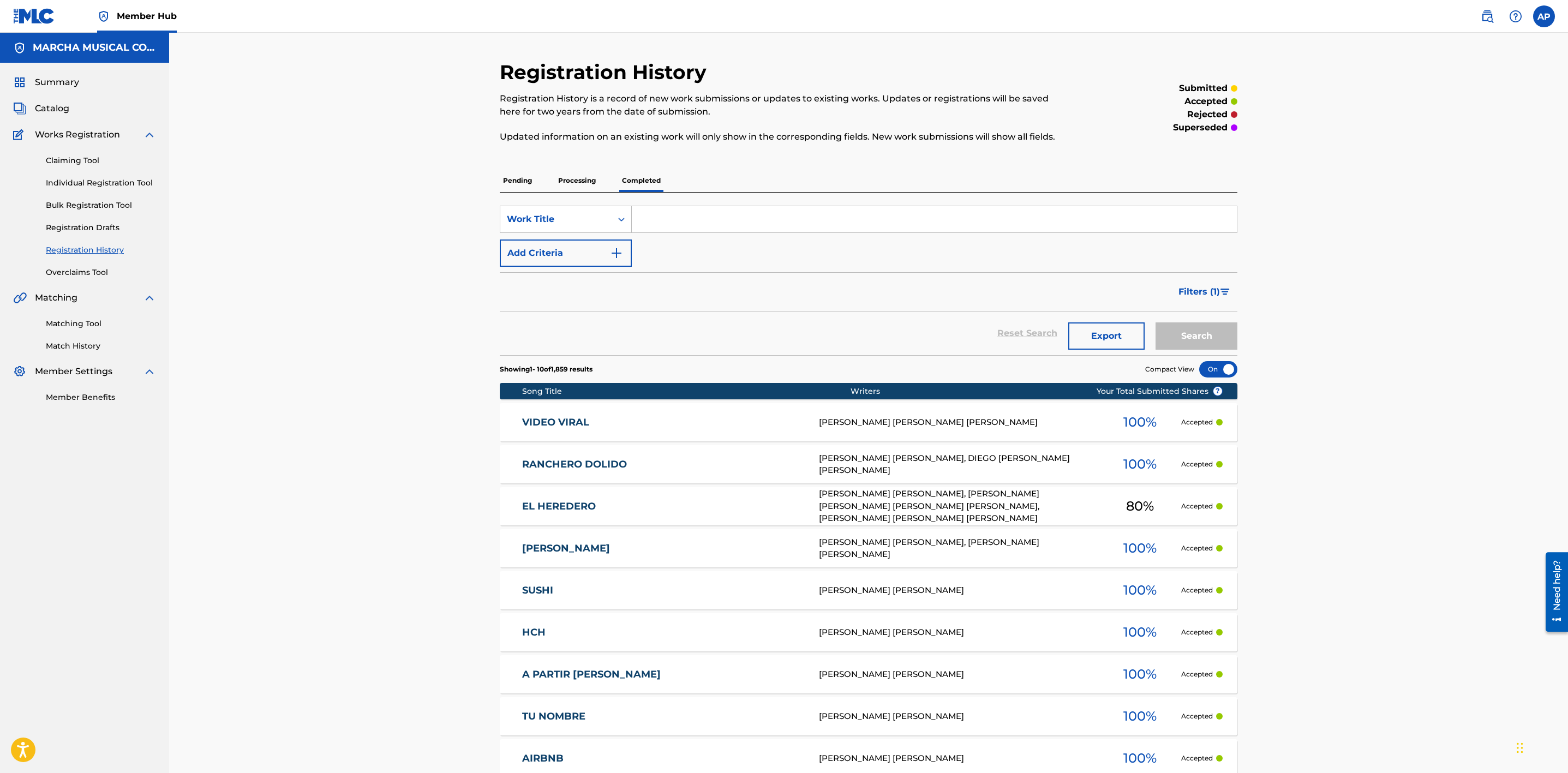
click at [647, 223] on input "Search Form" at bounding box center [934, 220] width 605 height 27
type input "marioneta"
click at [1195, 339] on button "Search" at bounding box center [1196, 337] width 82 height 28
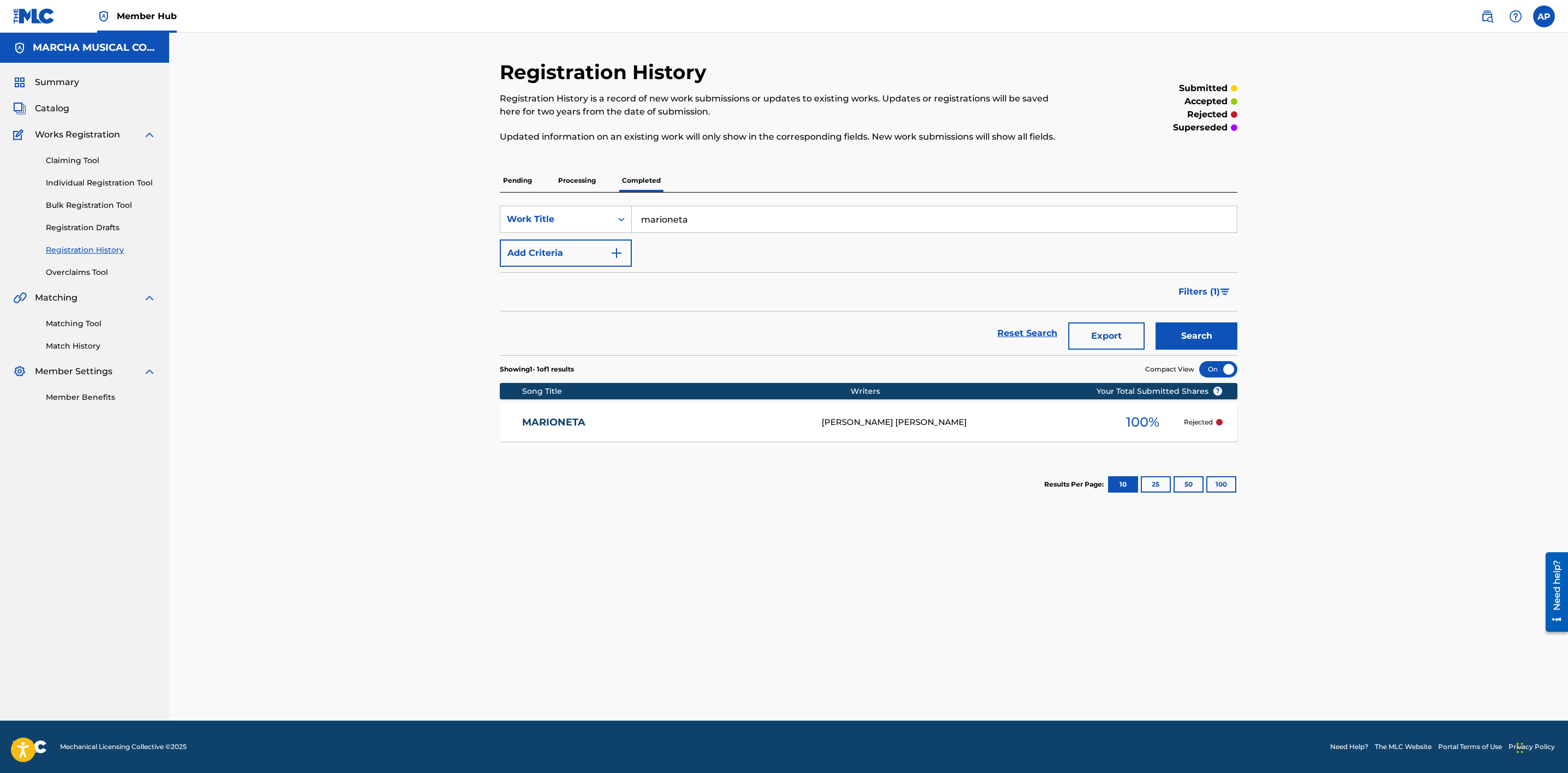
click at [1189, 426] on p "Rejected" at bounding box center [1198, 422] width 29 height 10
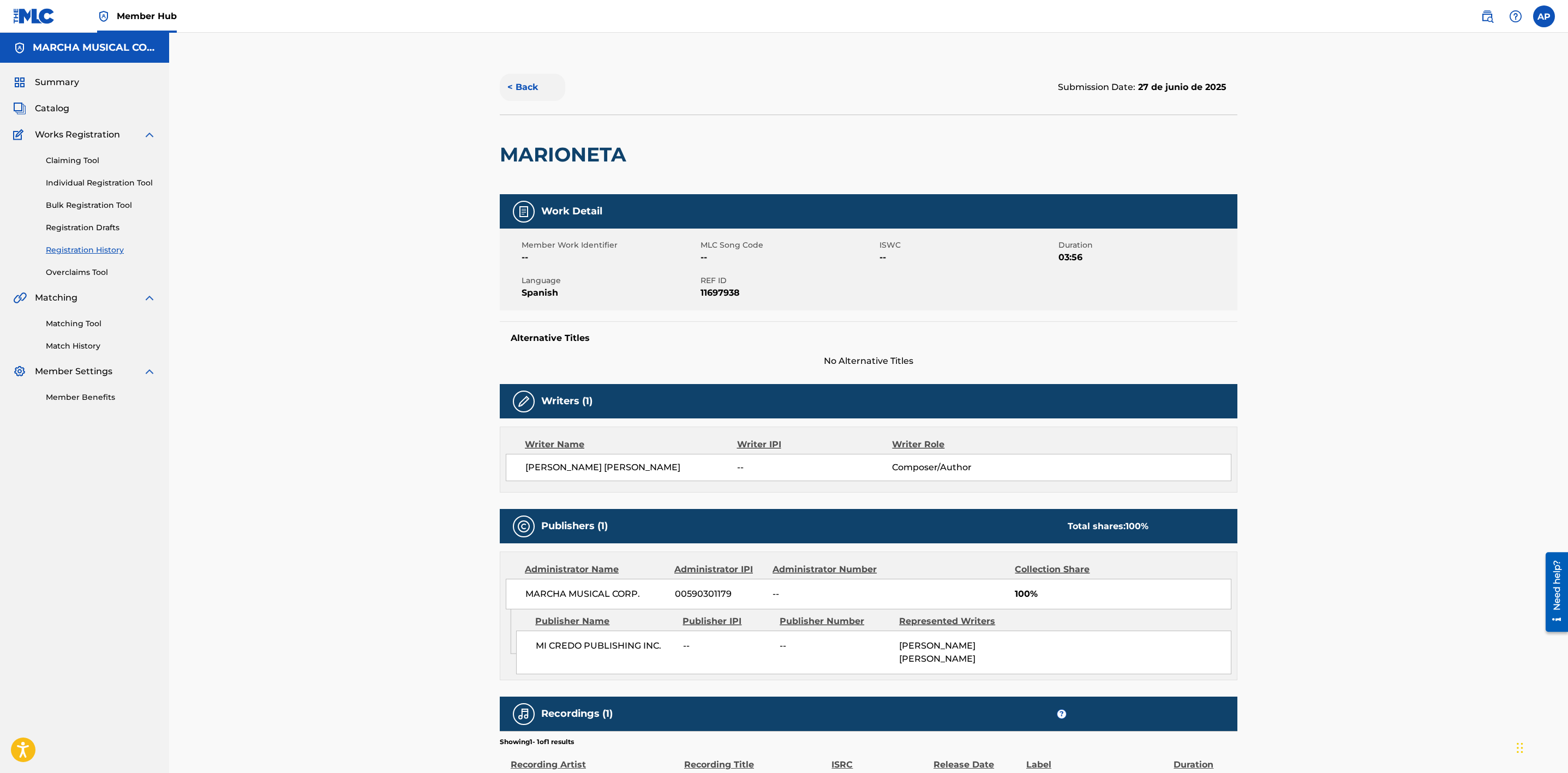
click at [516, 86] on button "< Back" at bounding box center [533, 88] width 66 height 28
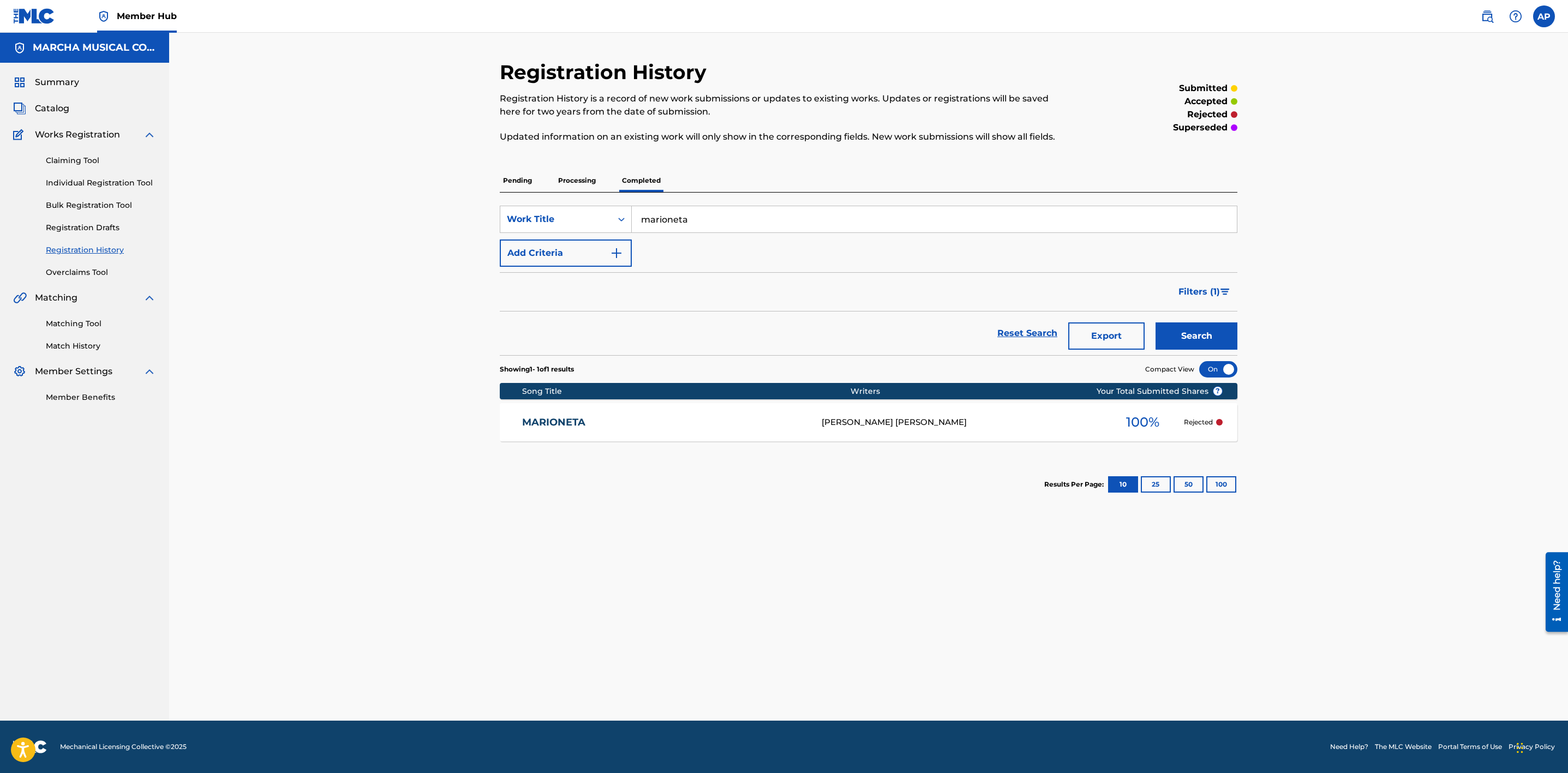
click at [587, 180] on p "Processing" at bounding box center [577, 180] width 44 height 23
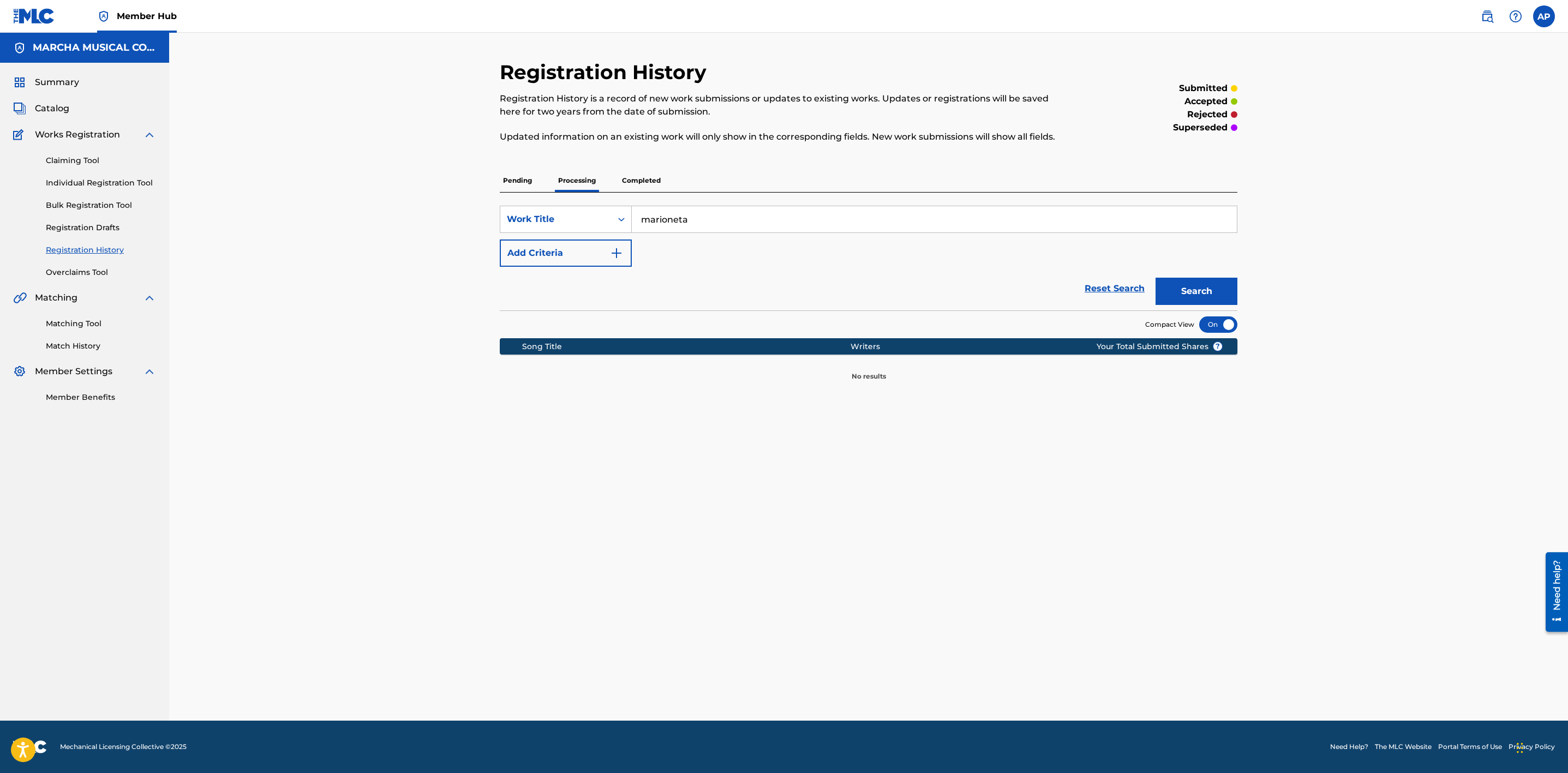
click at [640, 183] on p "Completed" at bounding box center [642, 180] width 45 height 23
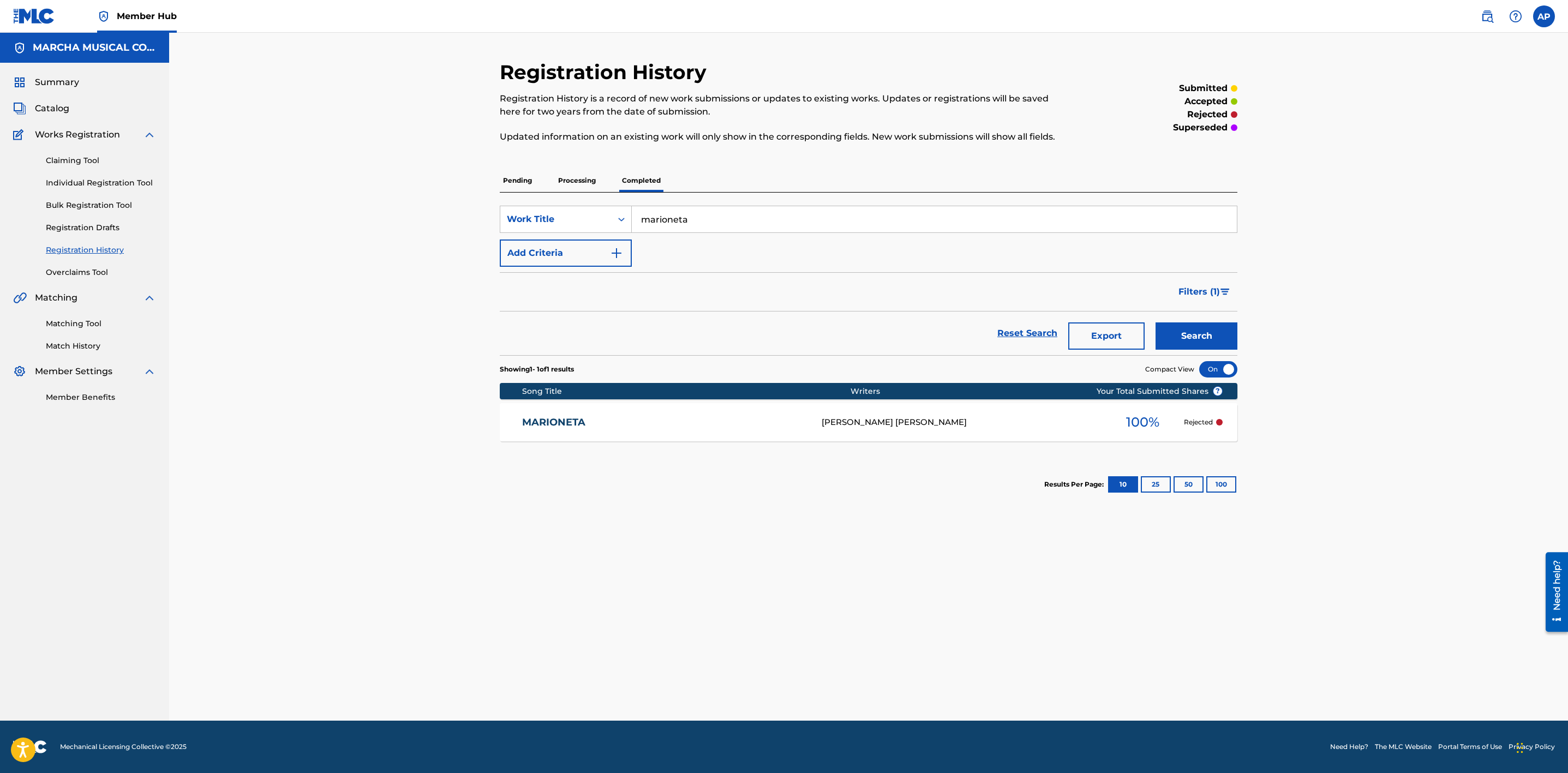
click at [753, 423] on link "MARIONETA" at bounding box center [664, 422] width 285 height 13
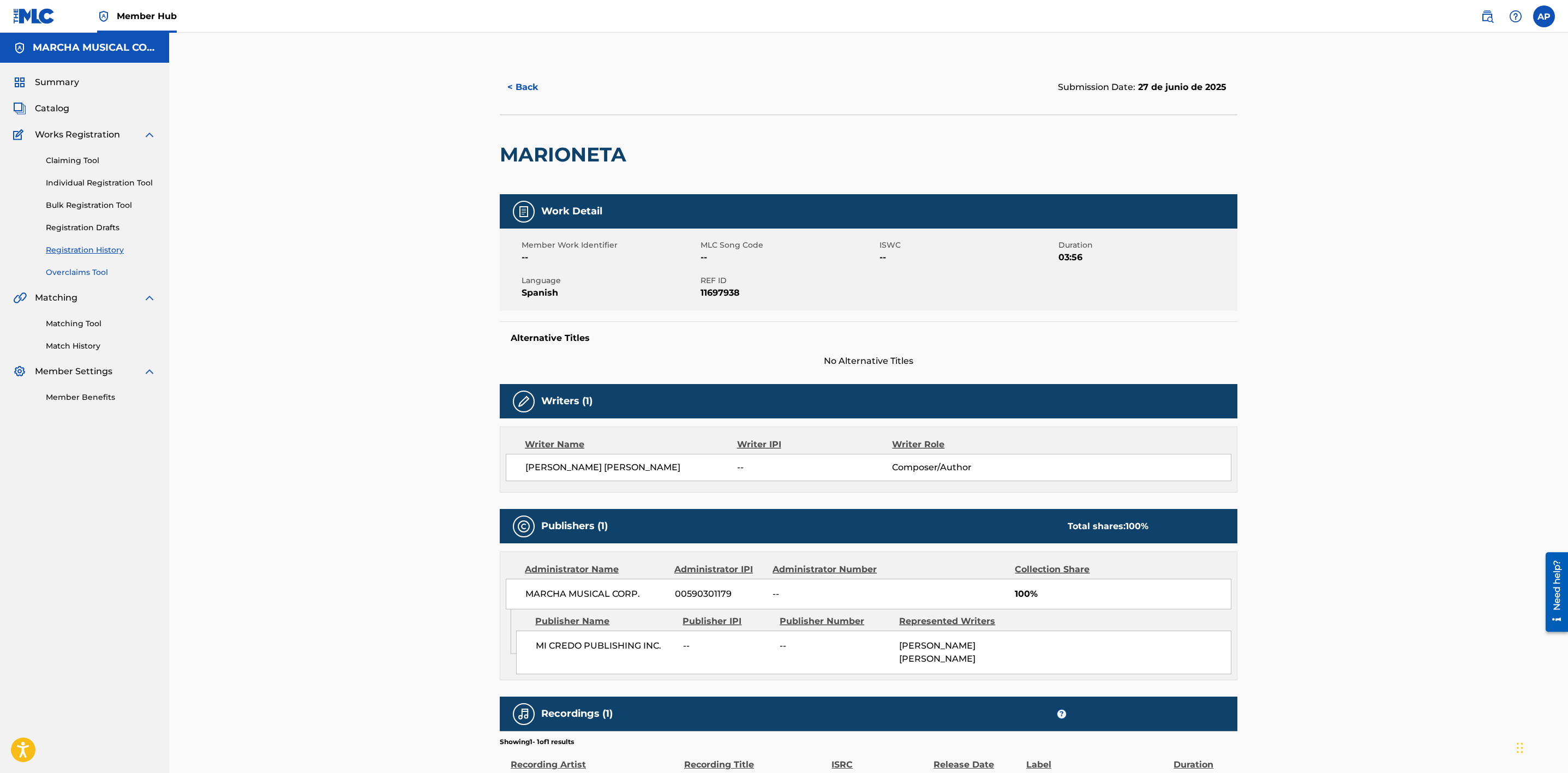
click at [98, 271] on link "Overclaims Tool" at bounding box center [101, 273] width 110 height 12
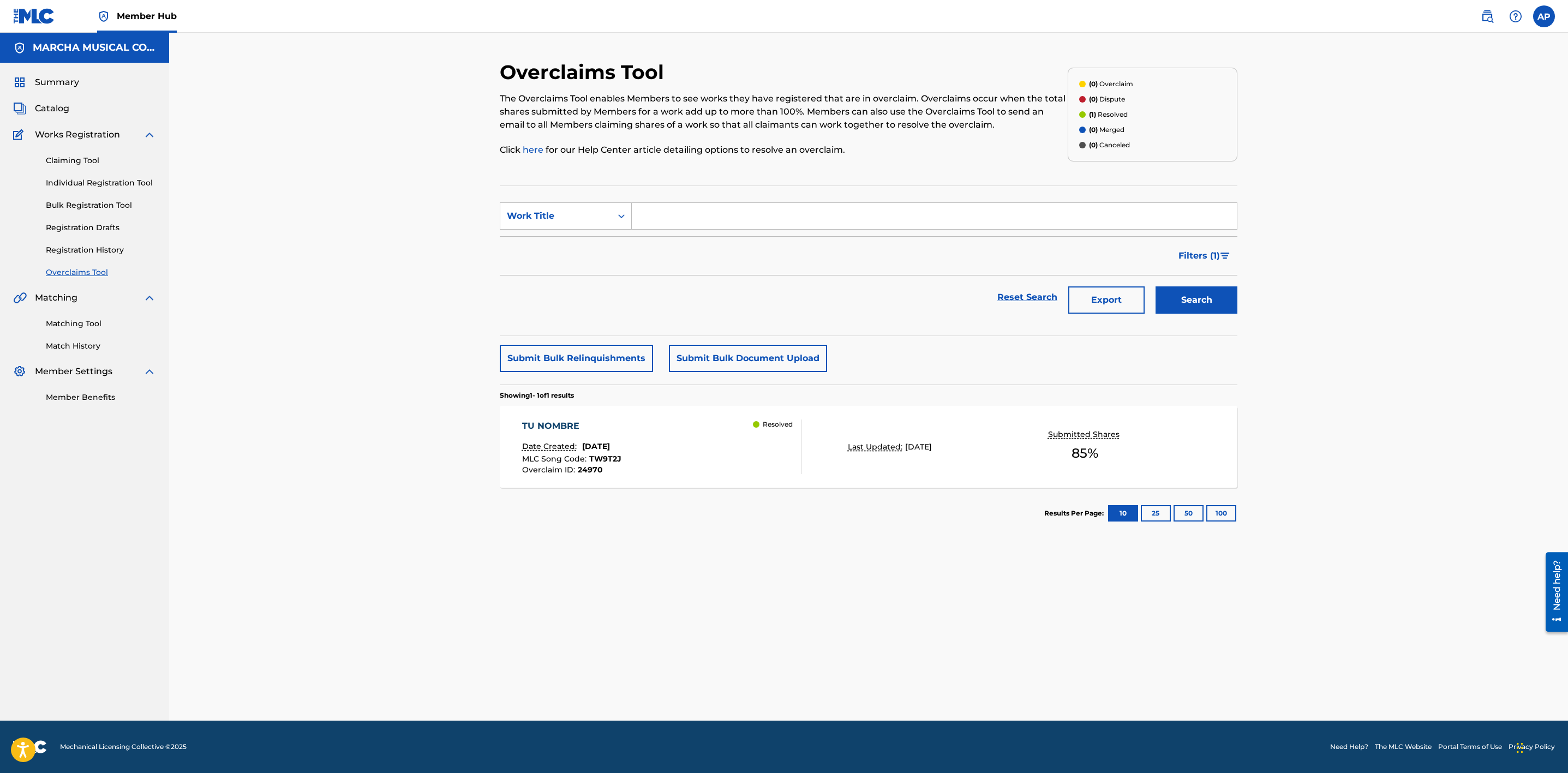
click at [670, 222] on input "Search Form" at bounding box center [934, 216] width 605 height 27
type input "MARIONETA"
click at [1185, 308] on button "Search" at bounding box center [1196, 300] width 82 height 28
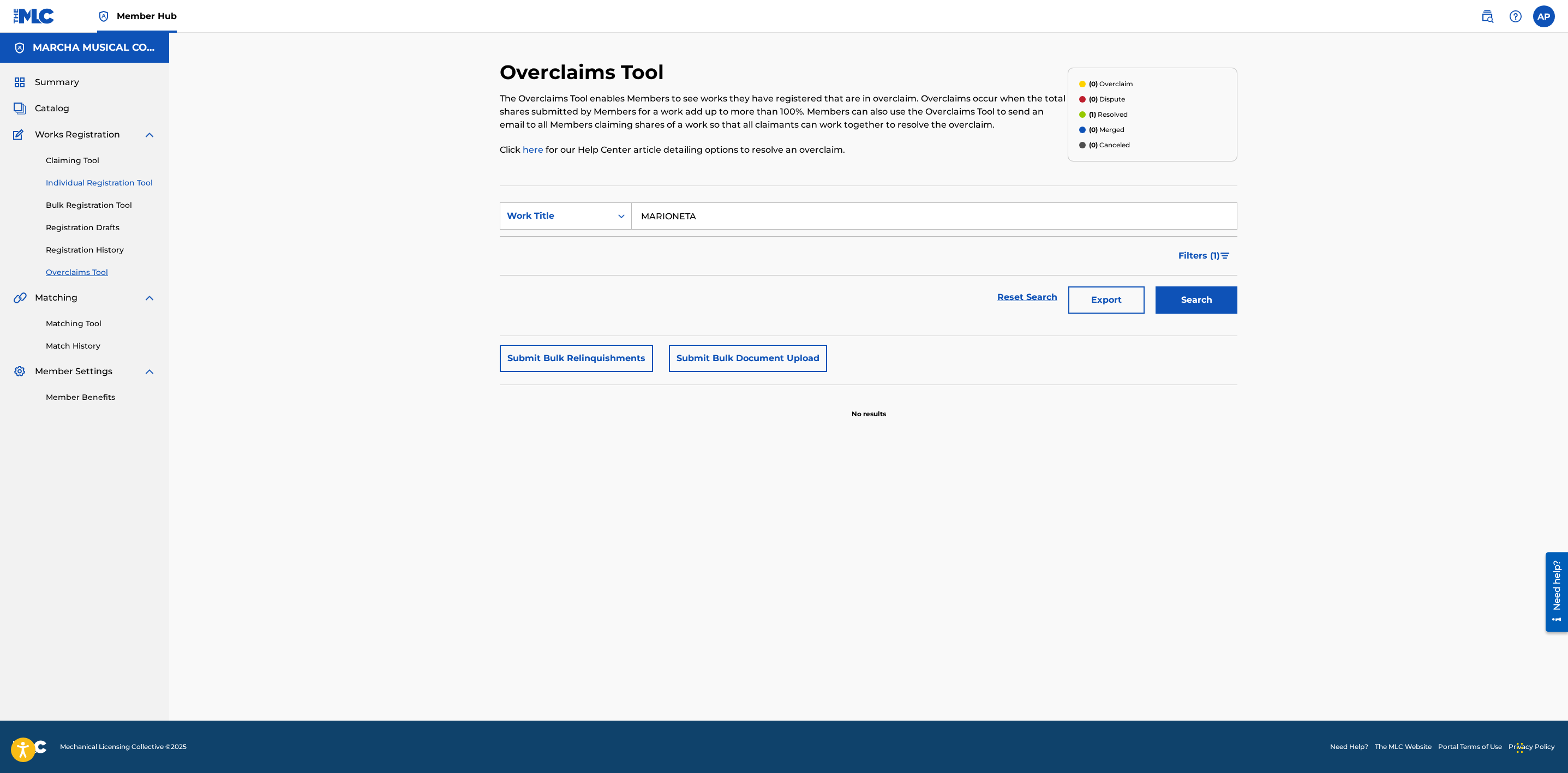
click at [78, 180] on link "Individual Registration Tool" at bounding box center [101, 183] width 110 height 12
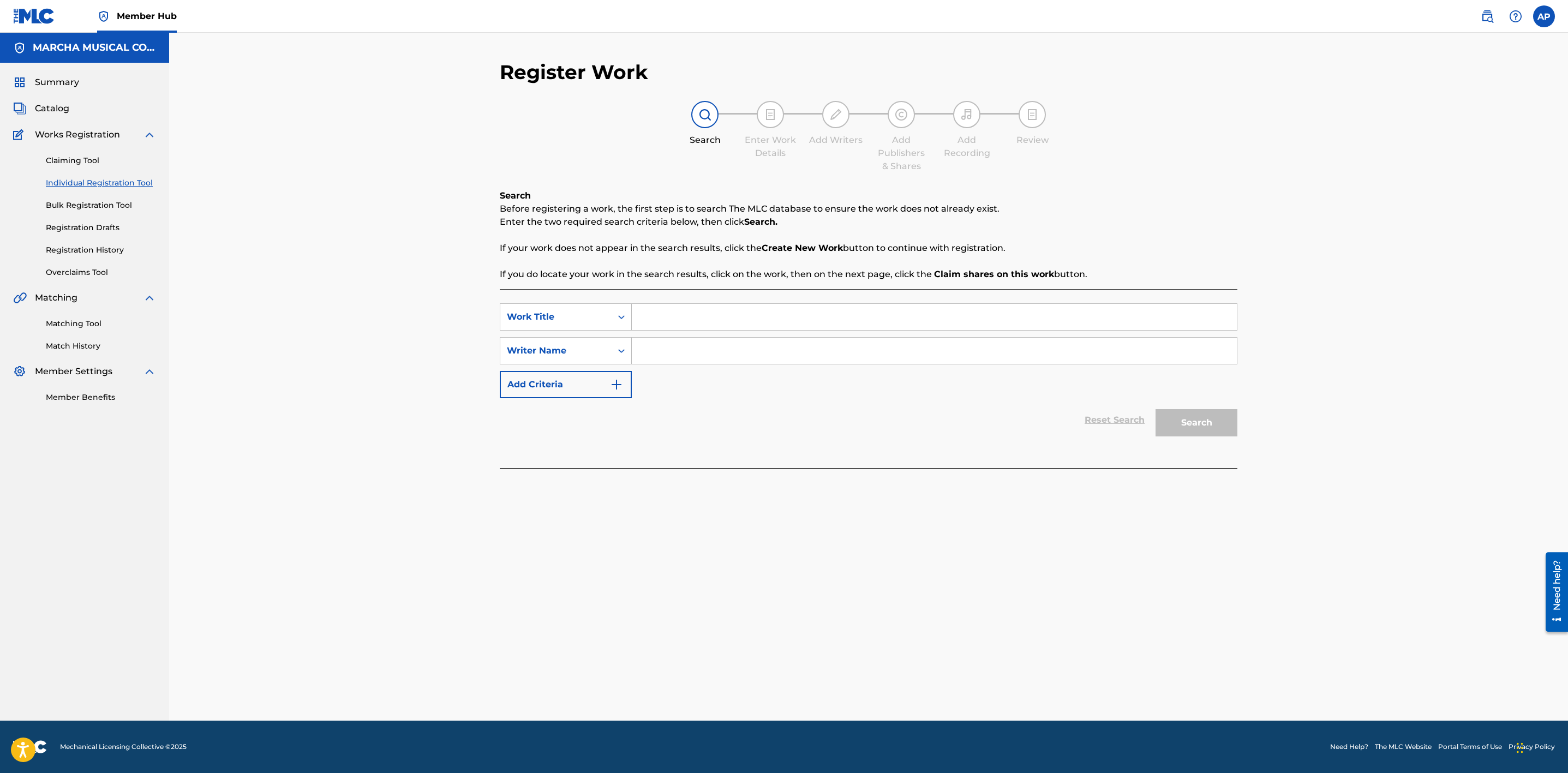
click at [666, 311] on input "Search Form" at bounding box center [934, 317] width 605 height 27
type input "MARIONETA"
click at [690, 345] on input "Search Form" at bounding box center [934, 351] width 605 height 27
type input "[PERSON_NAME]"
click at [1202, 421] on button "Search" at bounding box center [1196, 423] width 82 height 28
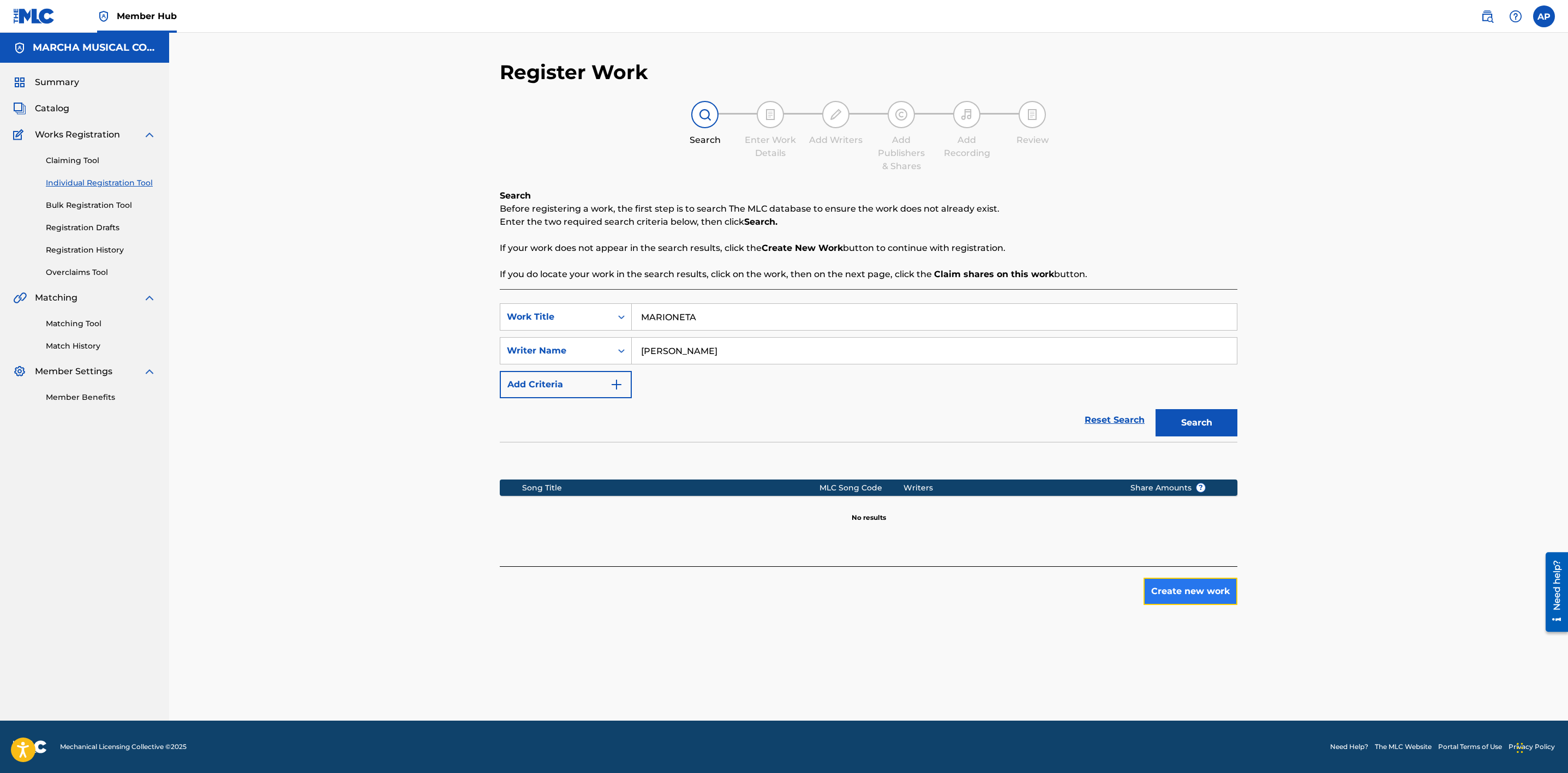
click at [1209, 594] on button "Create new work" at bounding box center [1190, 592] width 94 height 28
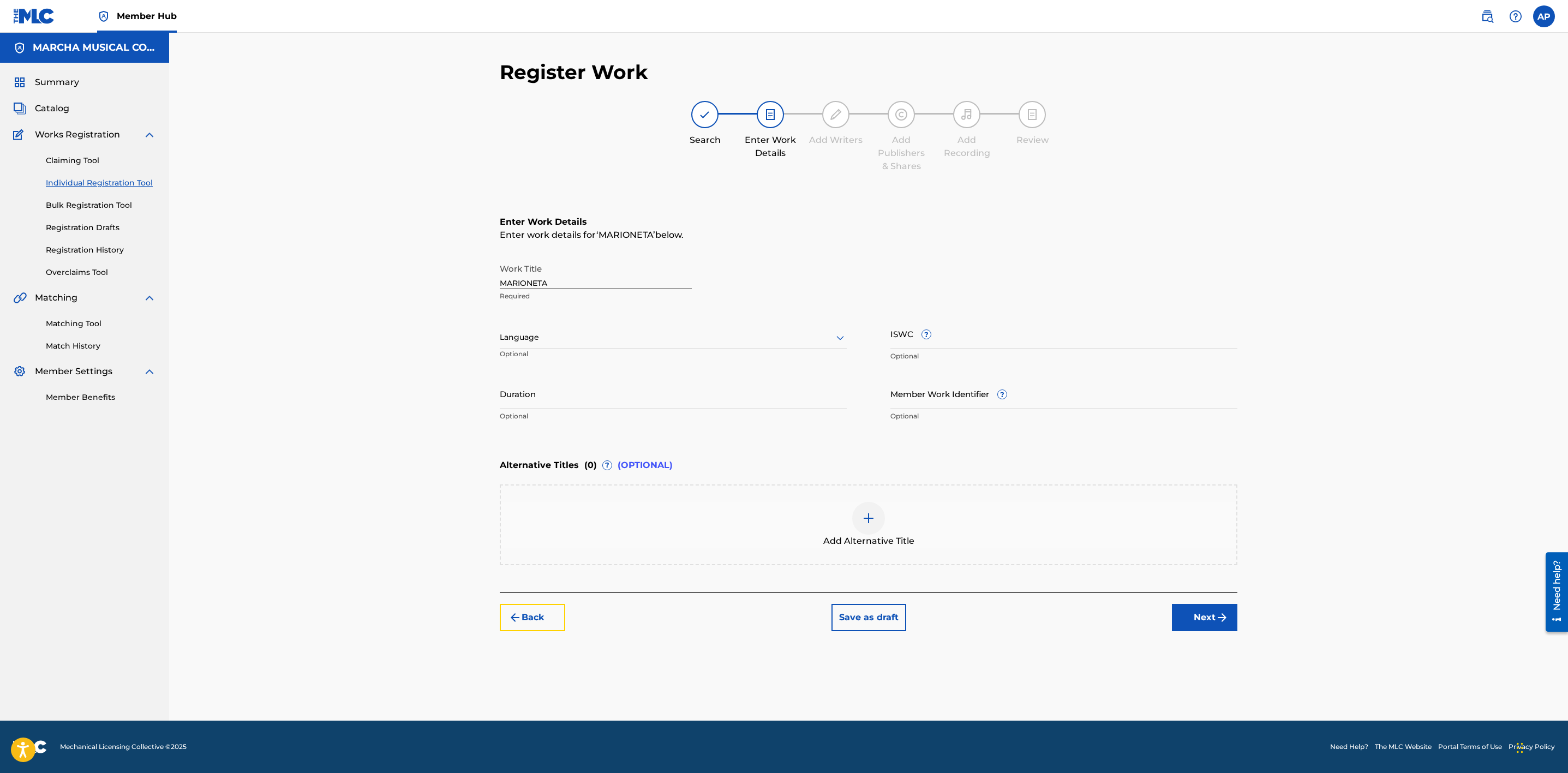
click at [544, 606] on button "Back" at bounding box center [533, 618] width 66 height 28
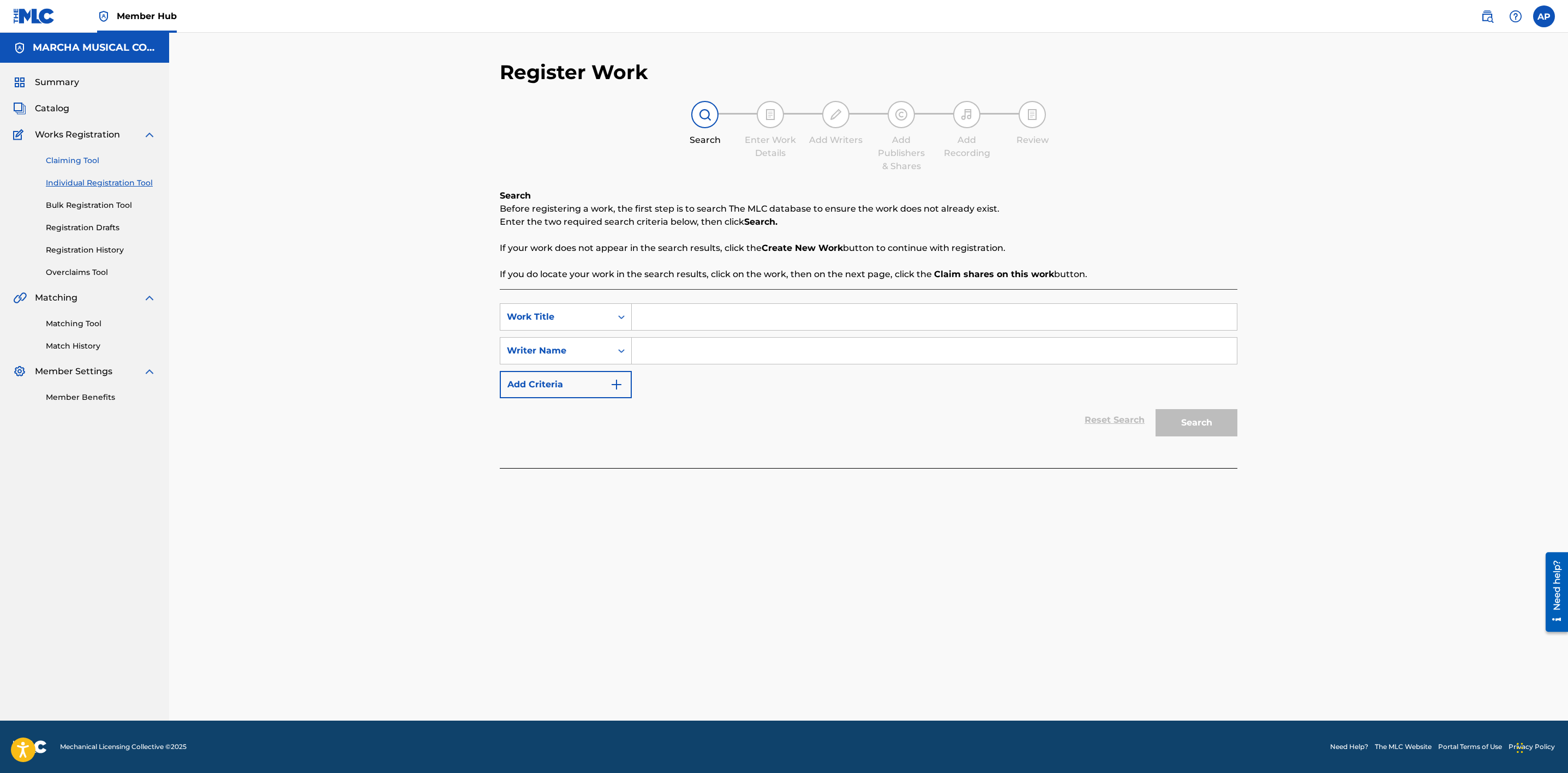
click at [90, 163] on link "Claiming Tool" at bounding box center [101, 161] width 110 height 12
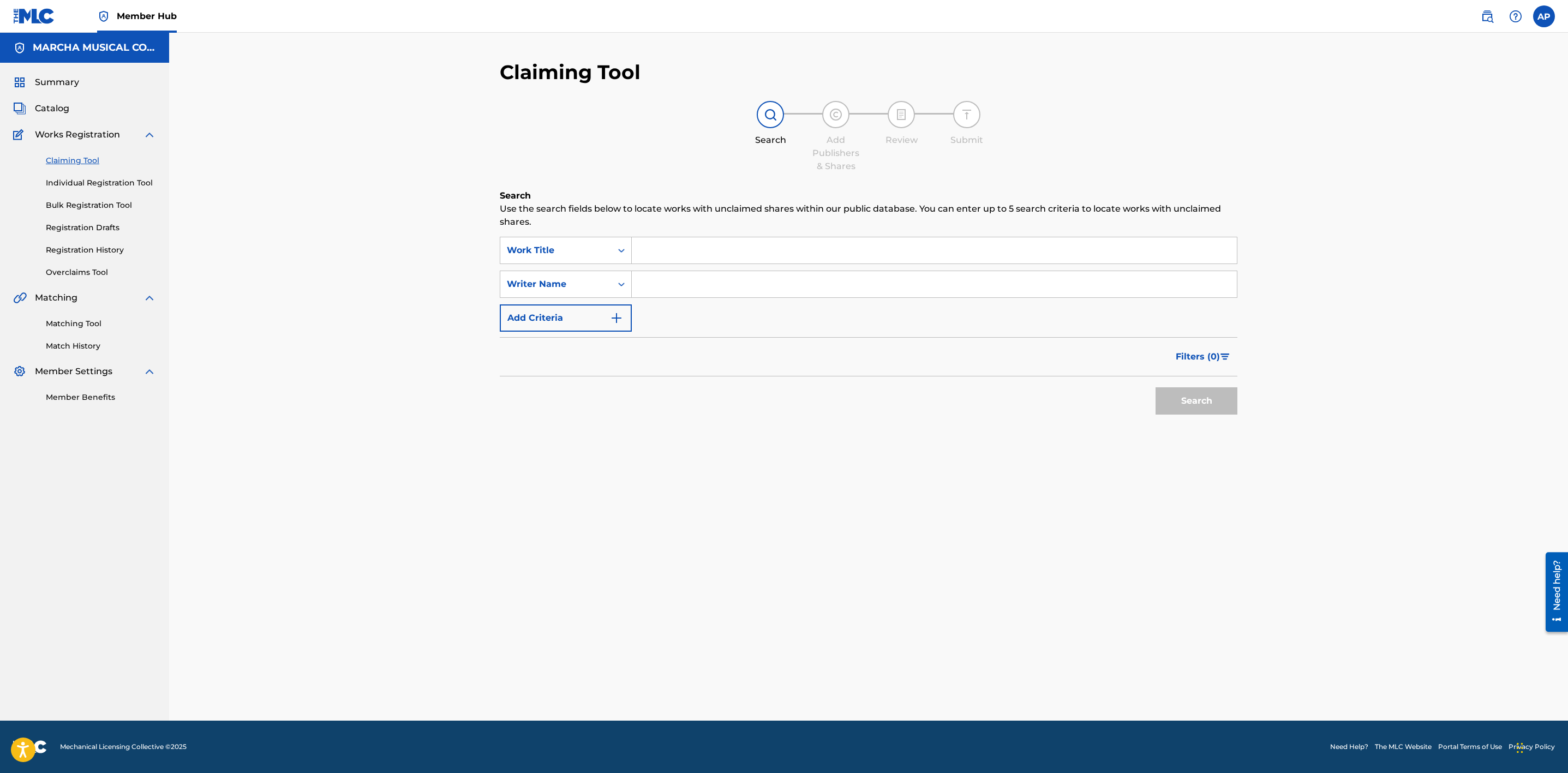
click at [642, 243] on input "Search Form" at bounding box center [934, 250] width 605 height 27
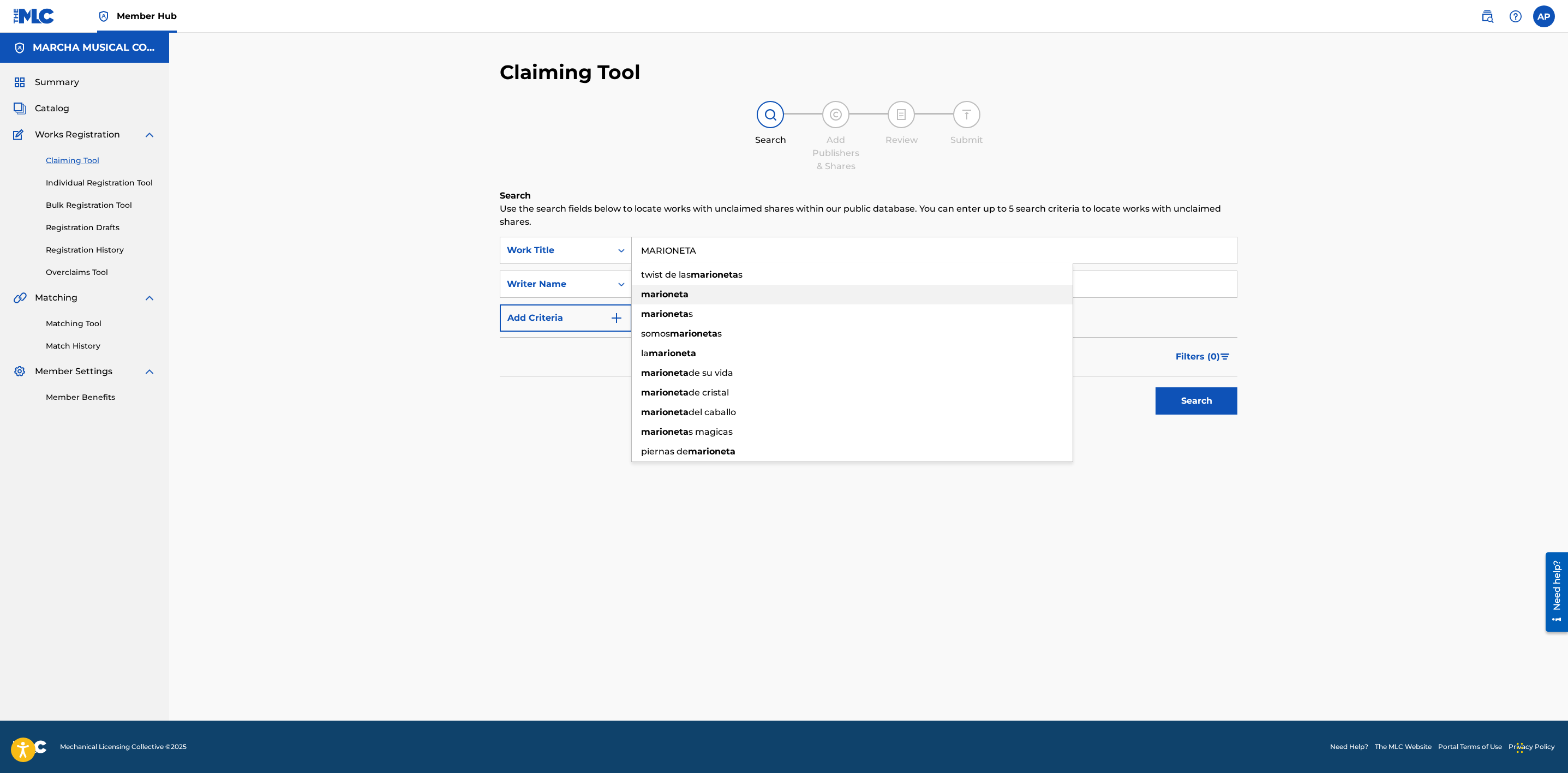
click at [678, 293] on strong "marioneta" at bounding box center [664, 294] width 47 height 11
type input "marioneta"
click at [659, 285] on input "Search Form" at bounding box center [934, 285] width 605 height 27
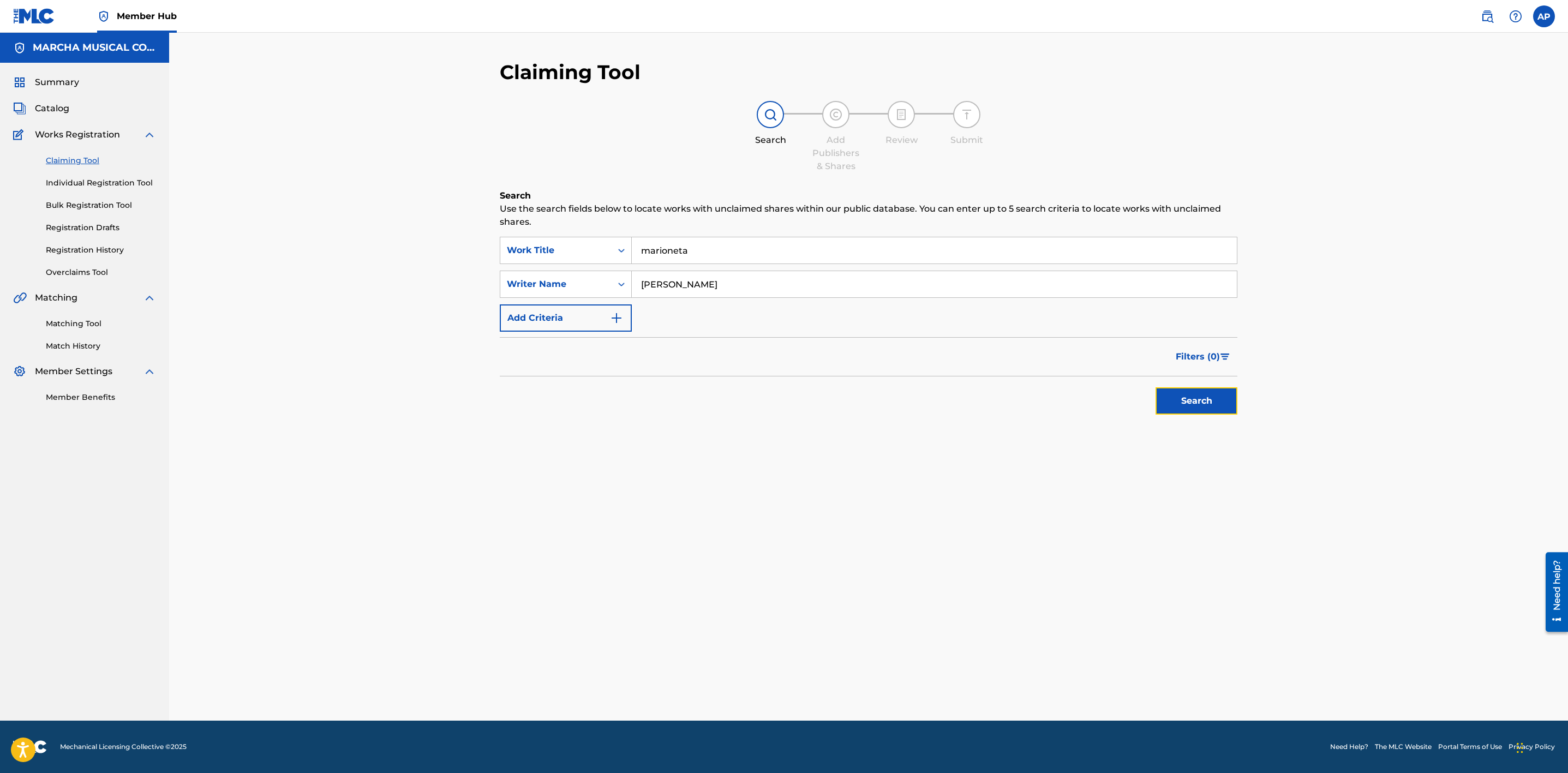
click at [1210, 409] on button "Search" at bounding box center [1196, 402] width 82 height 28
click at [644, 285] on input "[PERSON_NAME]" at bounding box center [934, 285] width 605 height 27
click at [1189, 392] on button "Search" at bounding box center [1196, 402] width 82 height 28
click at [827, 279] on input "[PERSON_NAME]" at bounding box center [934, 285] width 605 height 27
type input "[PERSON_NAME] [PERSON_NAME]"
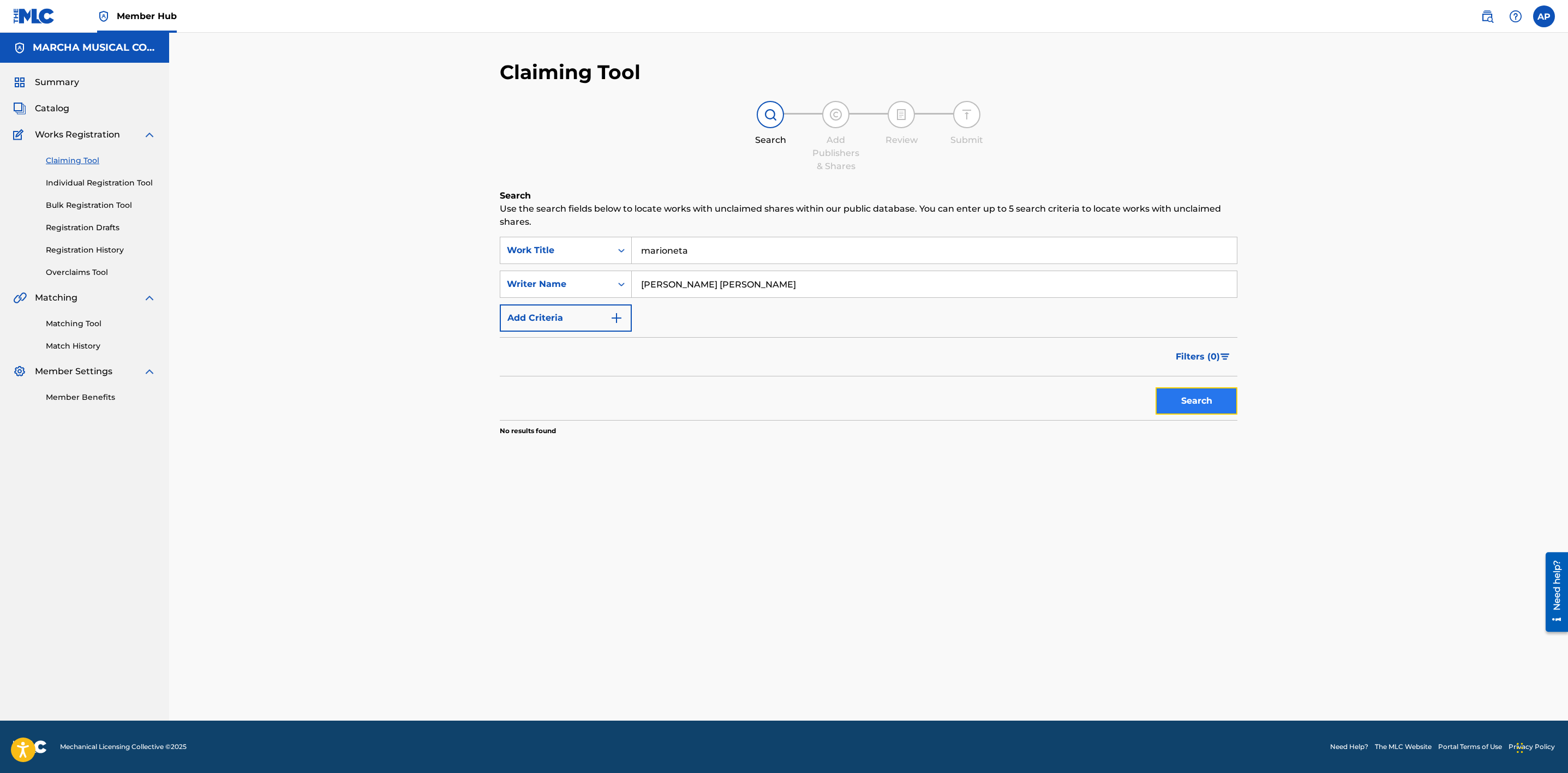
click at [1201, 407] on button "Search" at bounding box center [1196, 402] width 82 height 28
click at [140, 183] on link "Individual Registration Tool" at bounding box center [101, 183] width 110 height 12
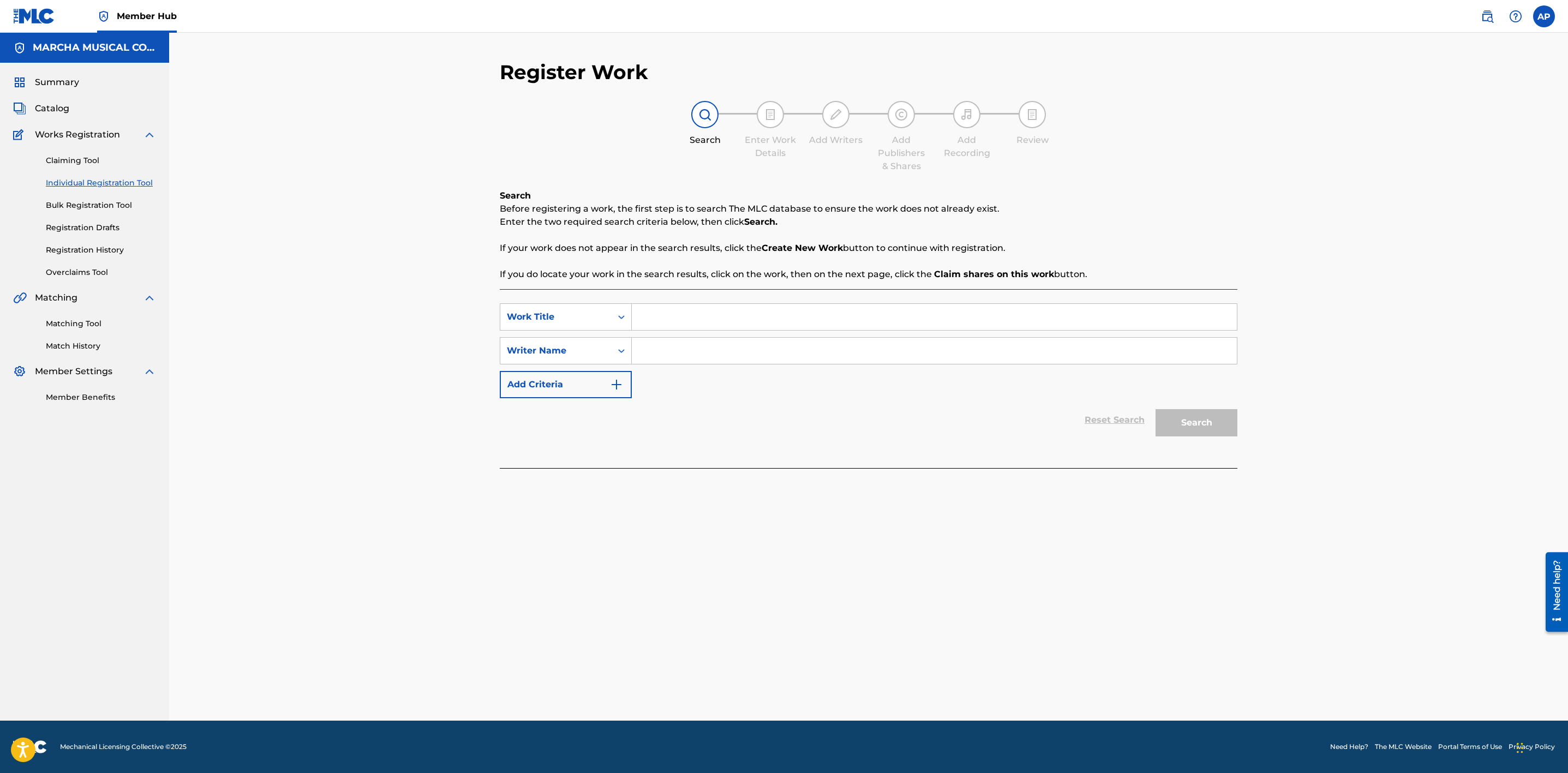
click at [692, 323] on input "Search Form" at bounding box center [934, 317] width 605 height 27
type input "MARIONETA"
click at [657, 348] on input "Search Form" at bounding box center [934, 351] width 605 height 27
type input "[PERSON_NAME]"
click at [1199, 424] on button "Search" at bounding box center [1196, 423] width 82 height 28
